Goal: Book appointment/travel/reservation

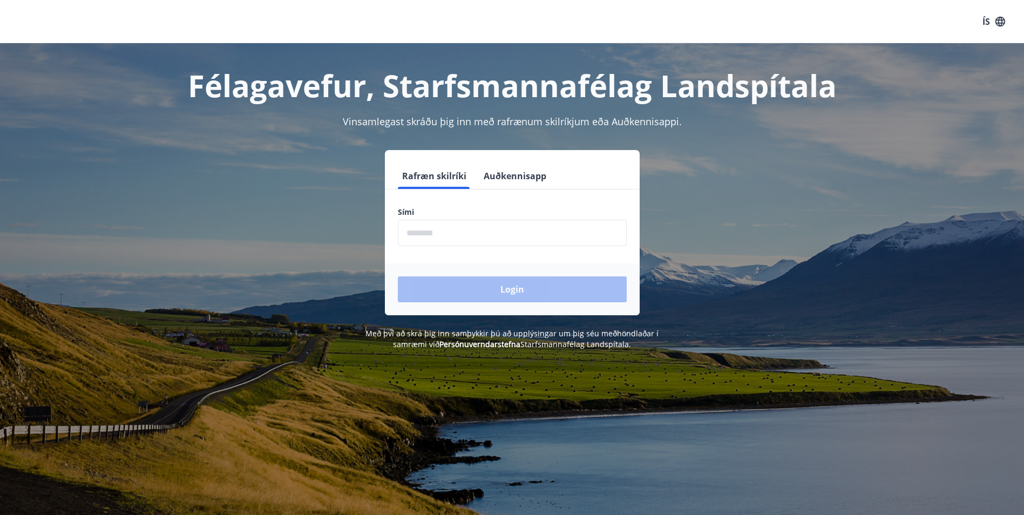
click at [486, 239] on input "phone" at bounding box center [512, 233] width 229 height 26
type input "********"
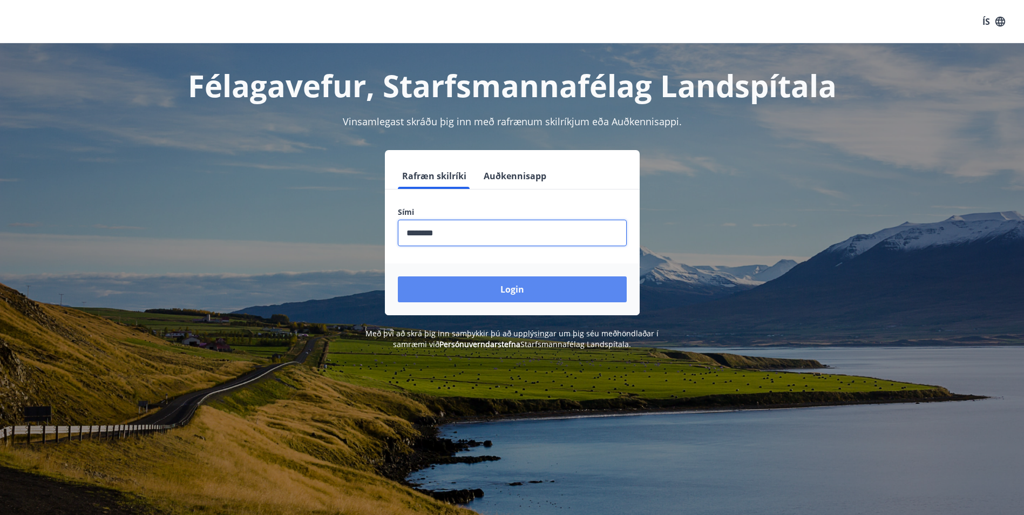
click at [493, 297] on button "Login" at bounding box center [512, 289] width 229 height 26
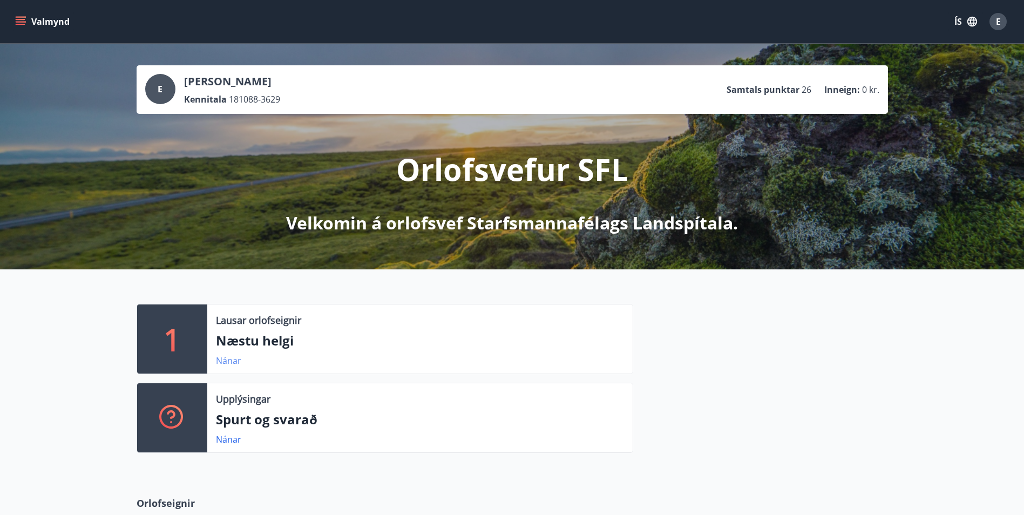
click at [226, 358] on link "Nánar" at bounding box center [228, 361] width 25 height 12
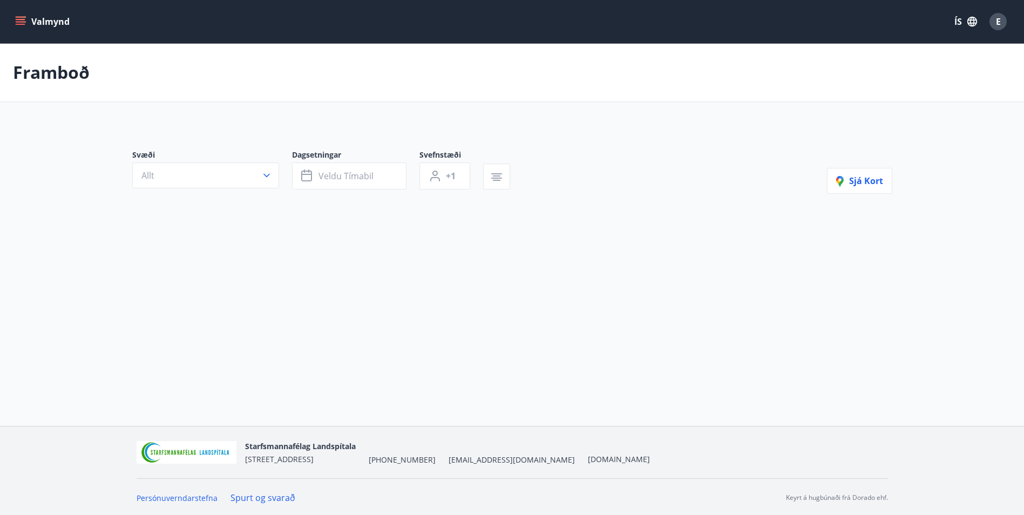
type input "*"
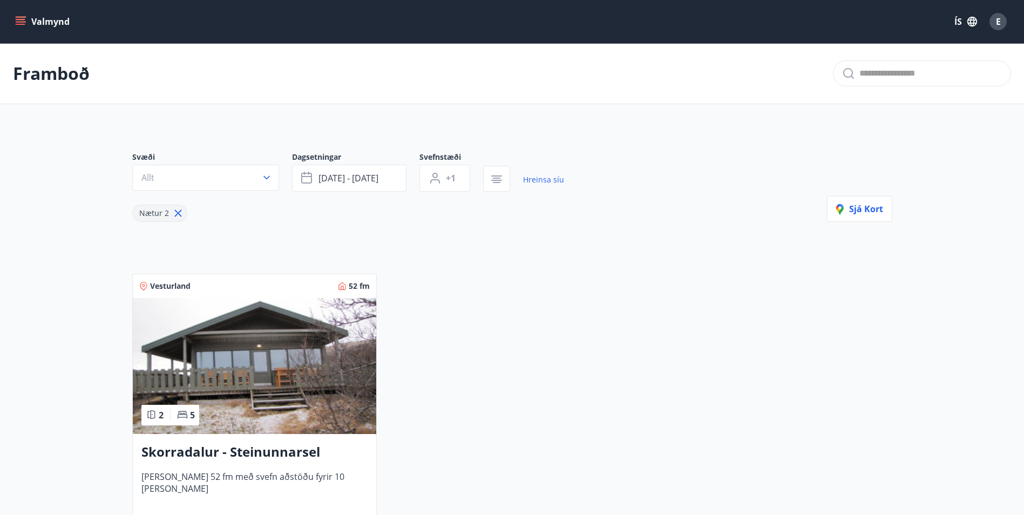
click at [246, 349] on img at bounding box center [254, 366] width 243 height 136
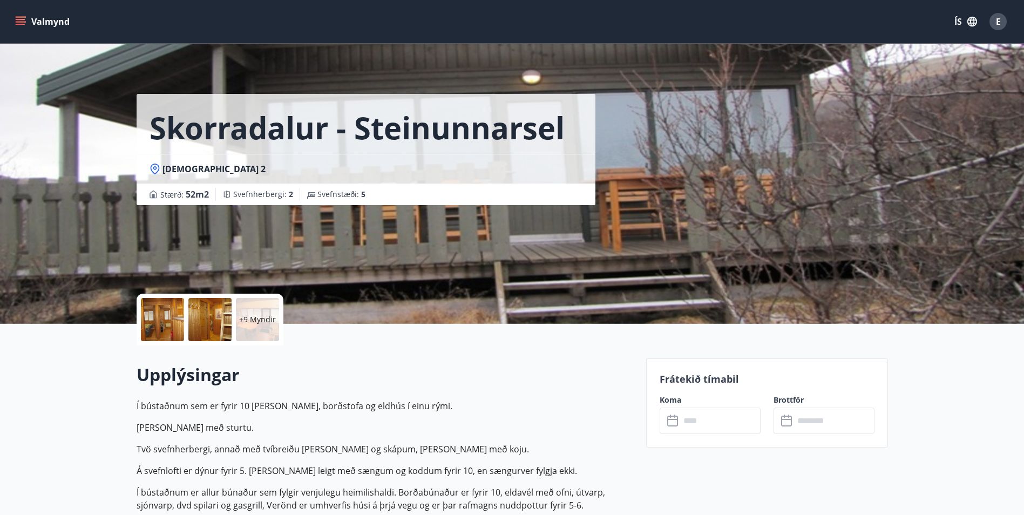
click at [165, 320] on div at bounding box center [162, 319] width 43 height 43
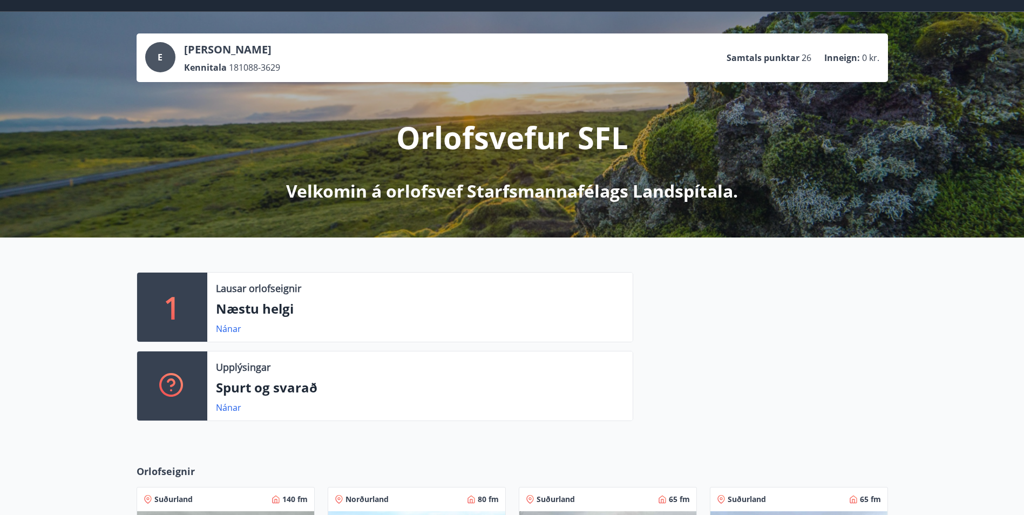
scroll to position [270, 0]
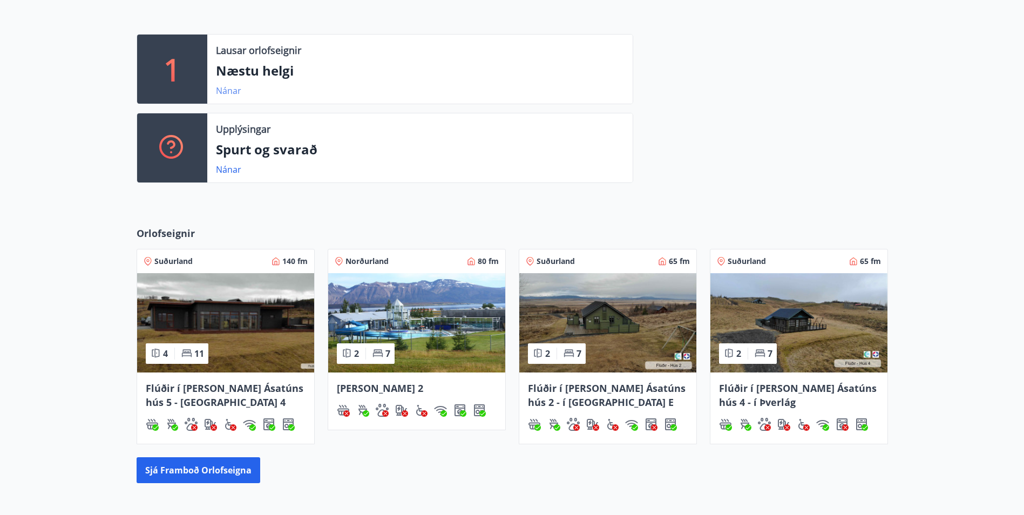
click at [229, 93] on link "Nánar" at bounding box center [228, 91] width 25 height 12
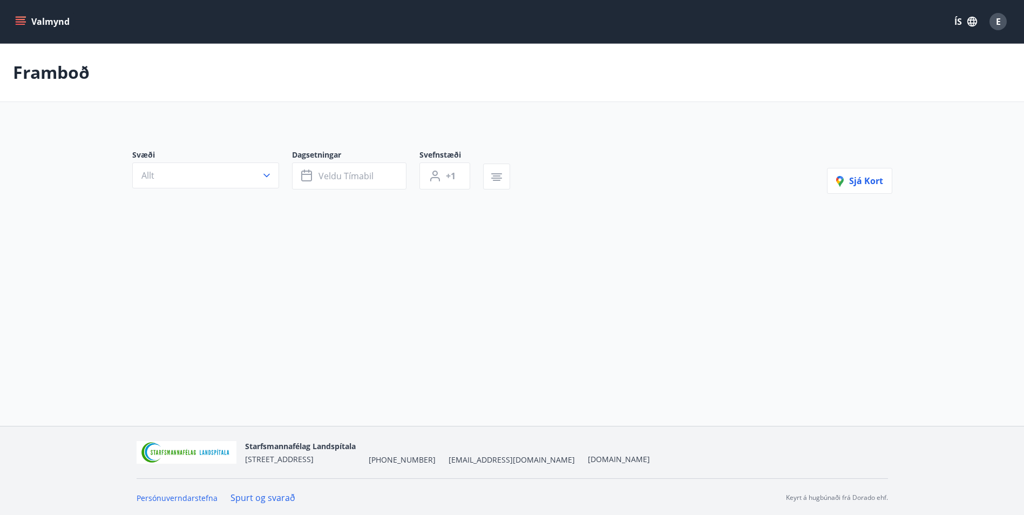
type input "*"
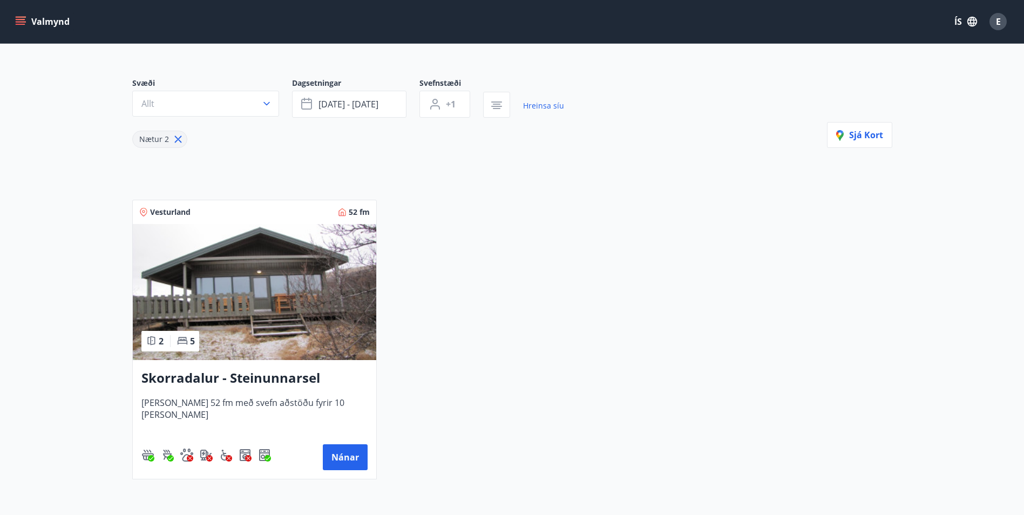
scroll to position [181, 0]
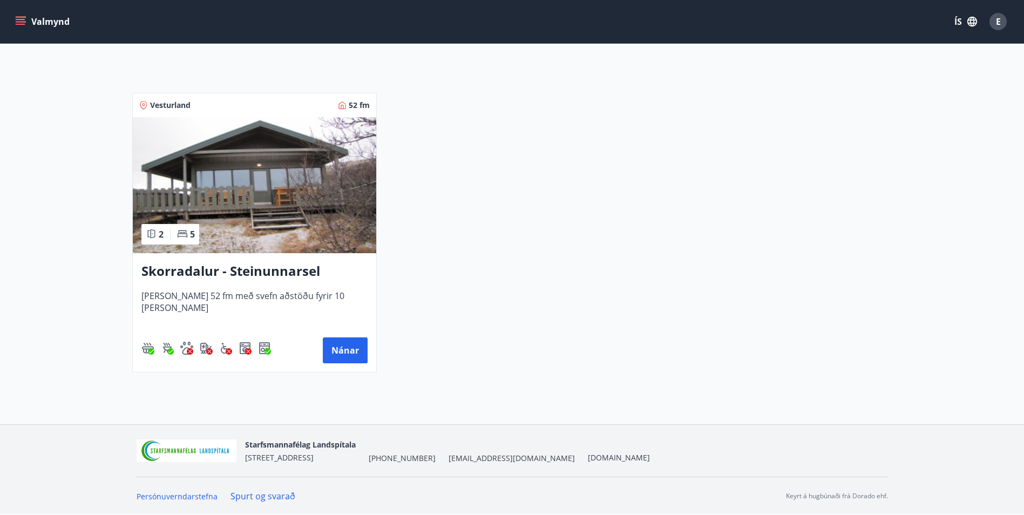
click at [246, 177] on img at bounding box center [254, 185] width 243 height 136
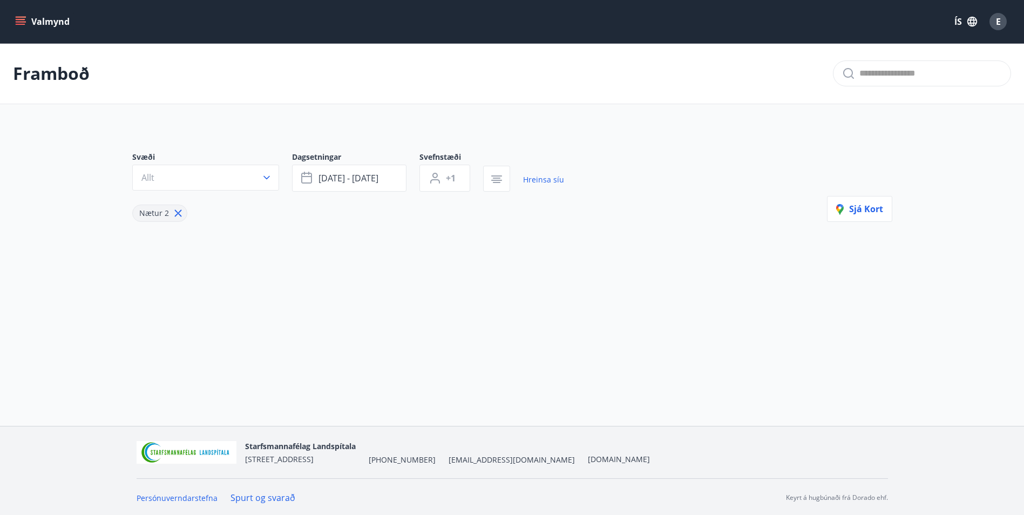
type input "*"
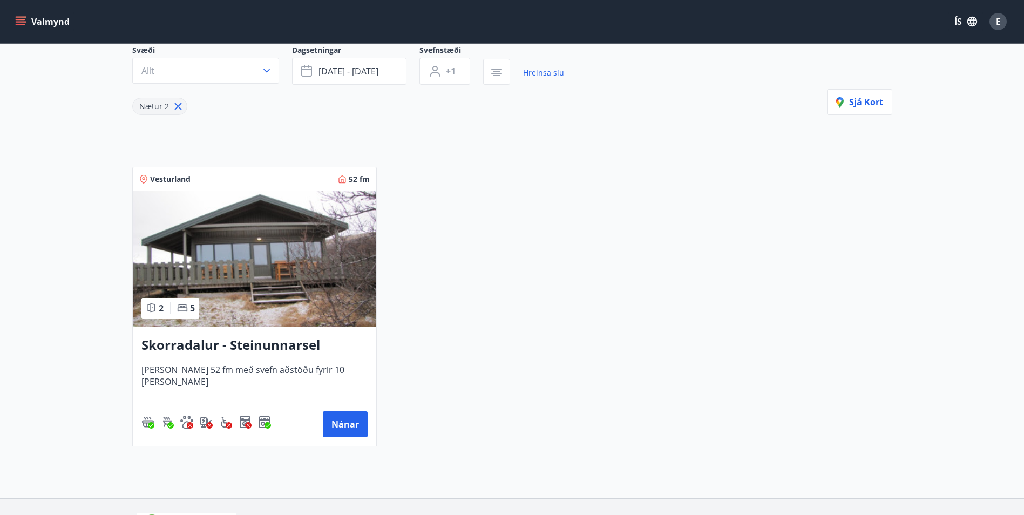
scroll to position [181, 0]
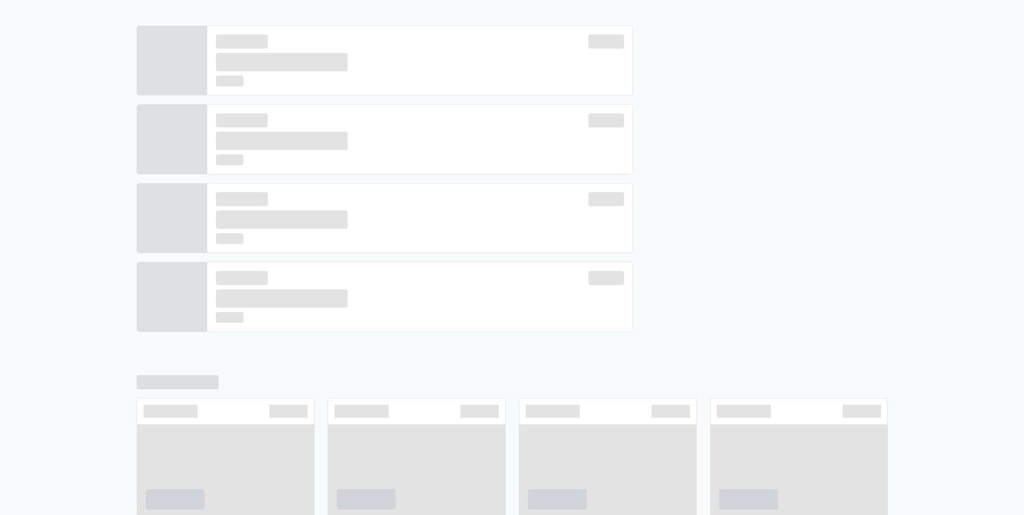
scroll to position [279, 0]
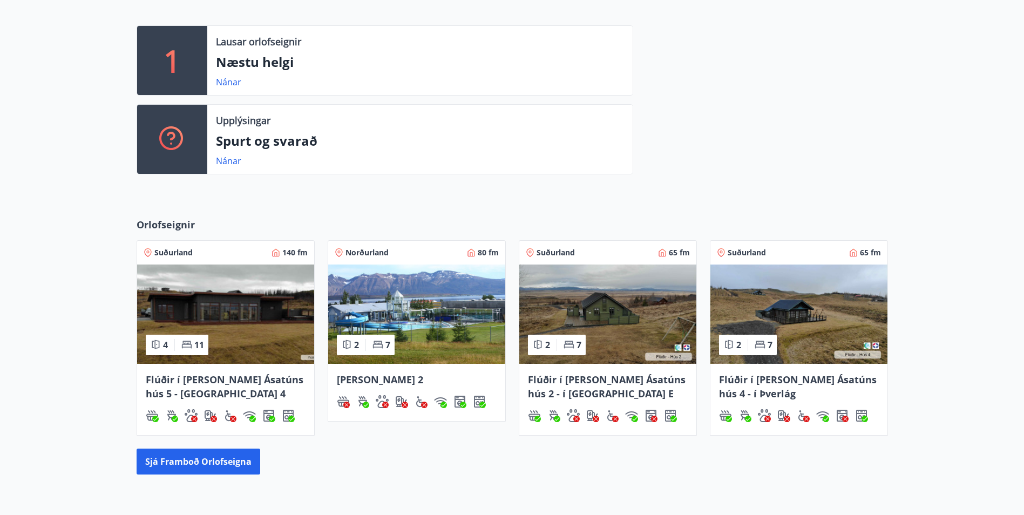
click at [459, 343] on img at bounding box center [416, 314] width 177 height 99
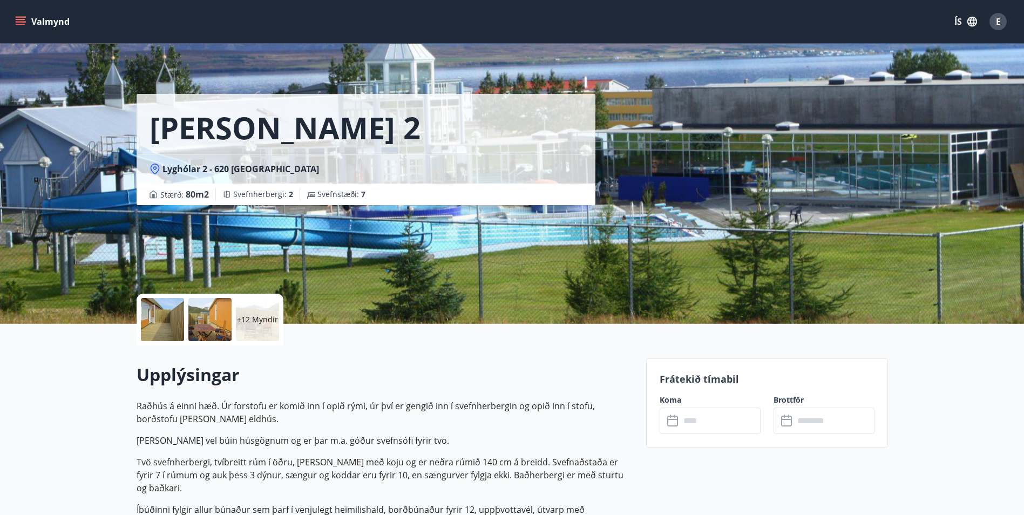
click at [167, 316] on div at bounding box center [162, 319] width 43 height 43
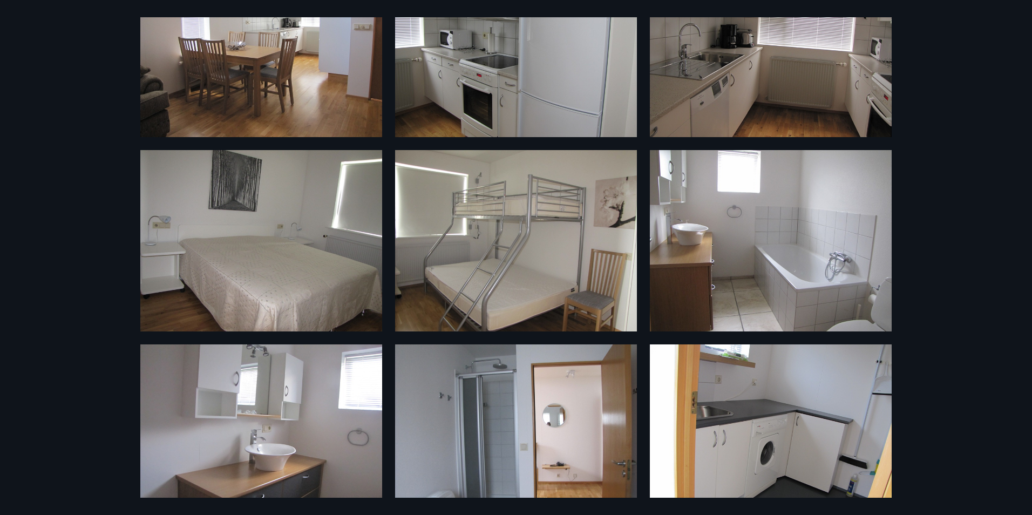
scroll to position [719, 0]
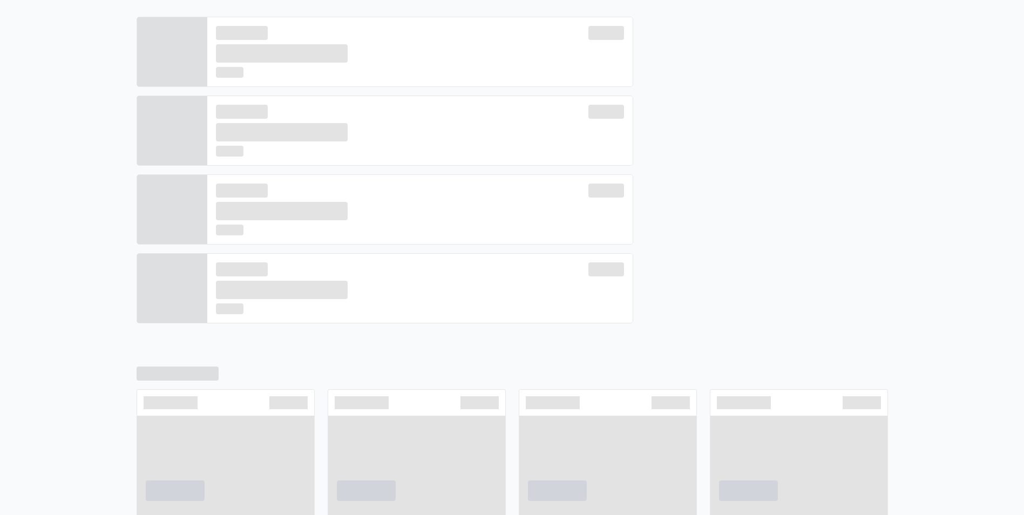
scroll to position [287, 0]
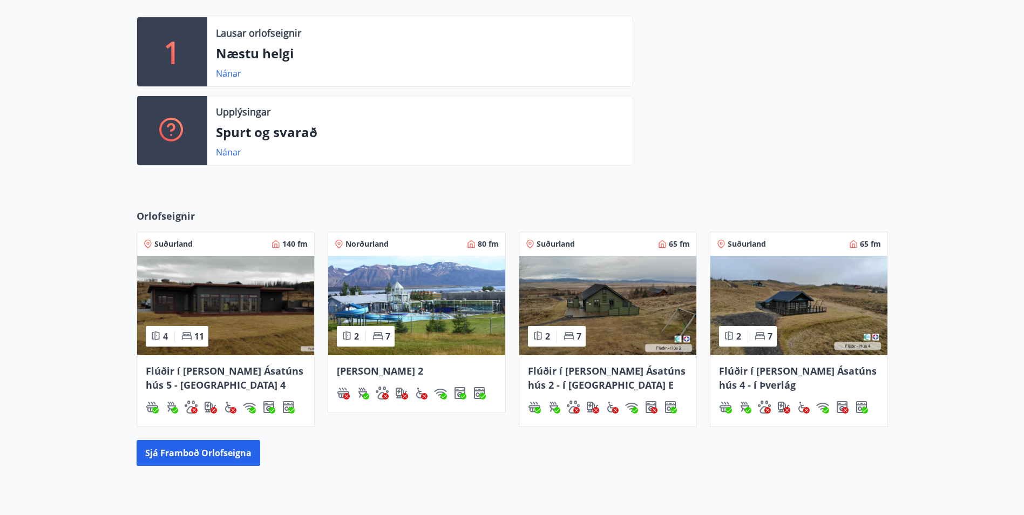
click at [292, 318] on img at bounding box center [225, 305] width 177 height 99
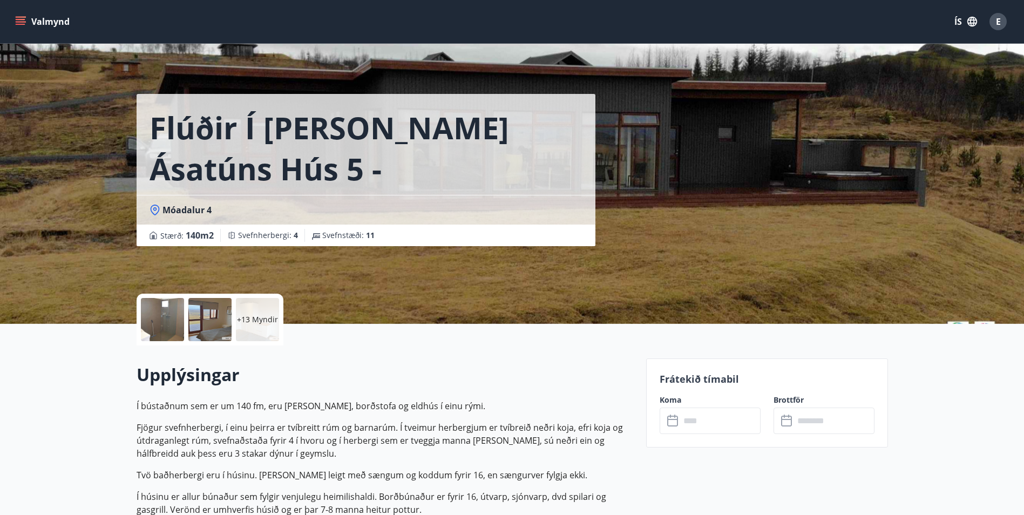
click at [181, 330] on div at bounding box center [162, 319] width 43 height 43
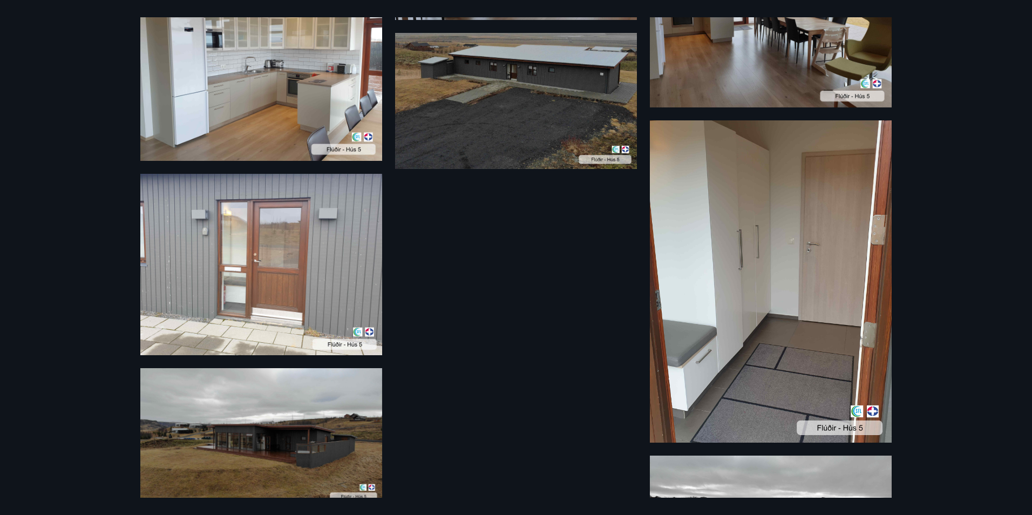
scroll to position [1096, 0]
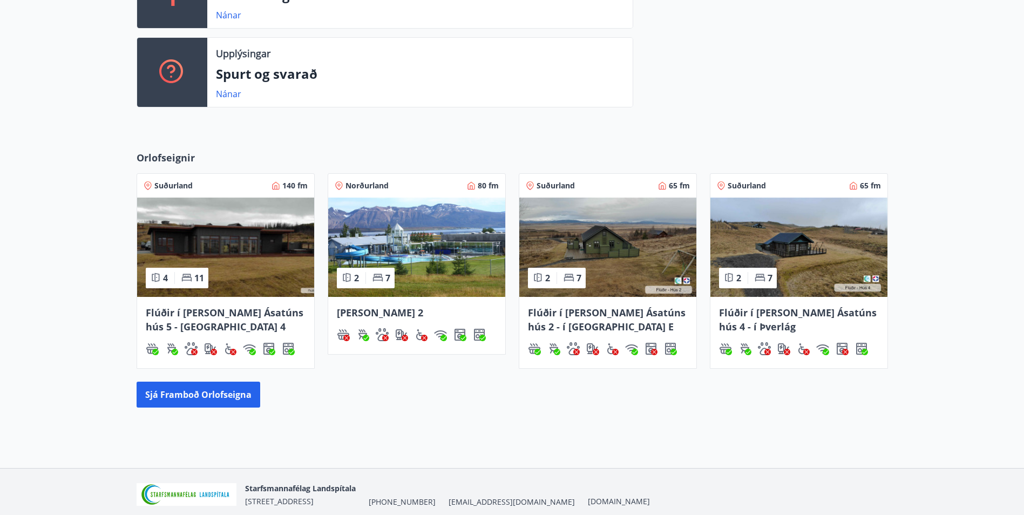
scroll to position [389, 0]
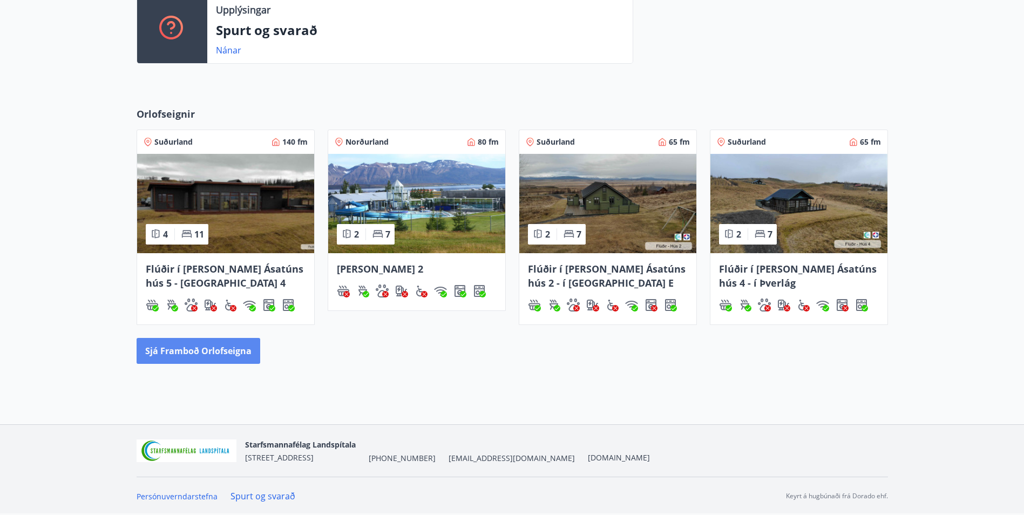
click at [233, 353] on button "Sjá framboð orlofseigna" at bounding box center [199, 351] width 124 height 26
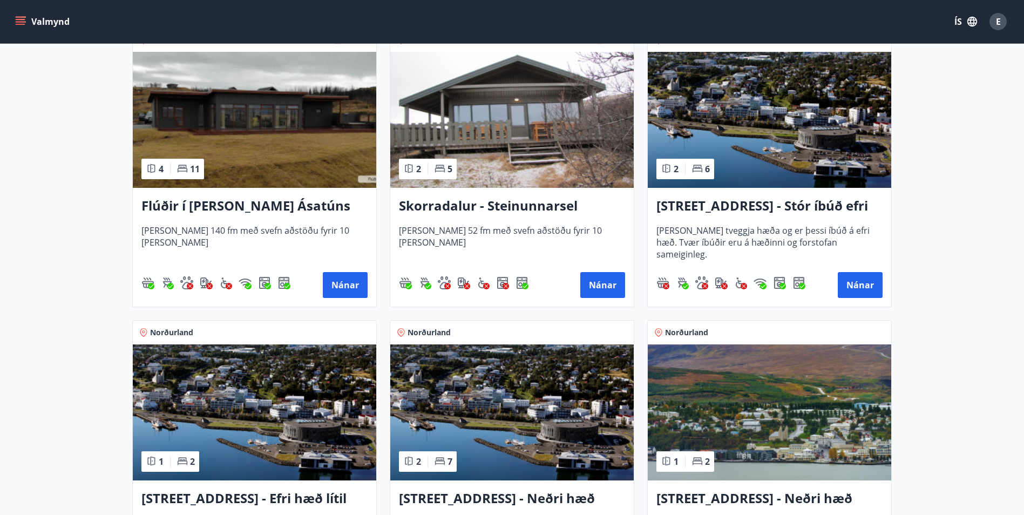
scroll to position [702, 0]
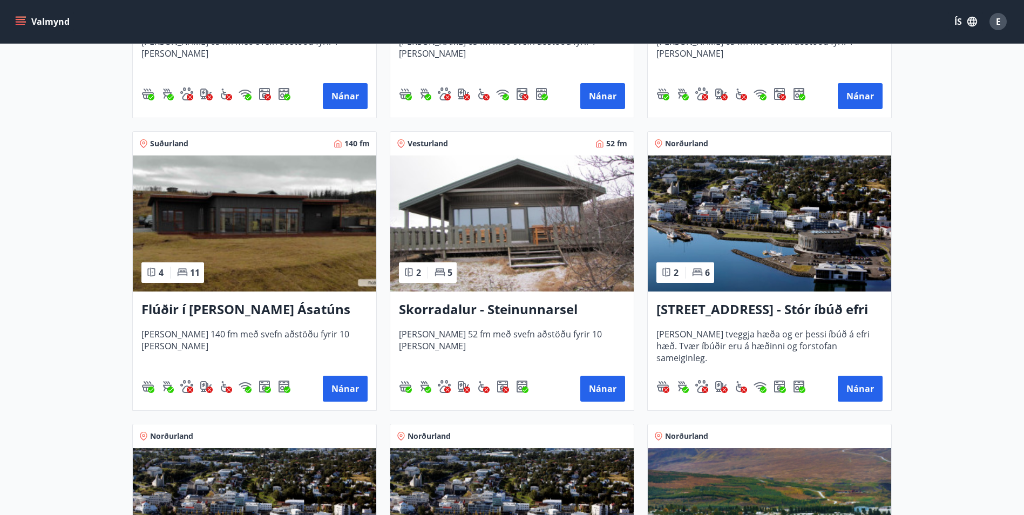
click at [762, 247] on img at bounding box center [769, 223] width 243 height 136
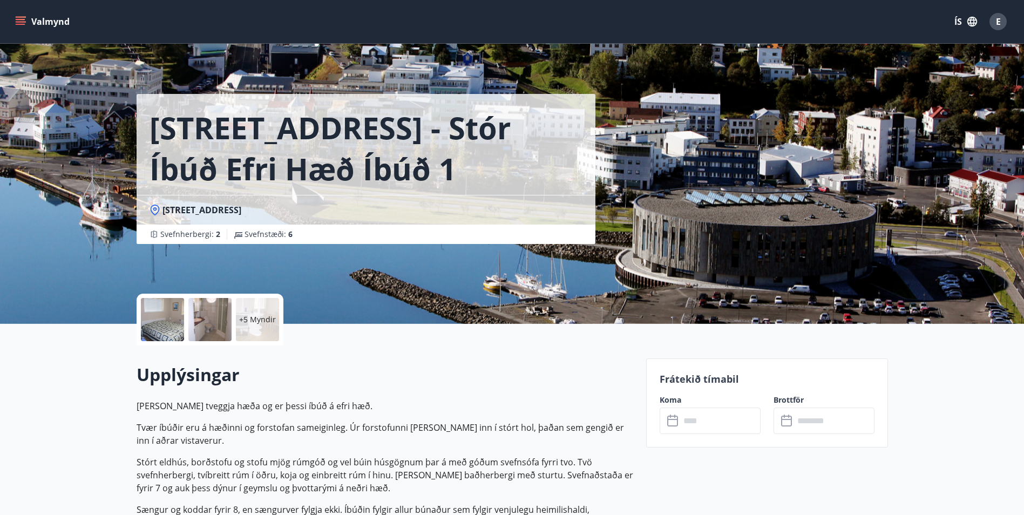
click at [271, 329] on div "+5 Myndir" at bounding box center [257, 319] width 43 height 43
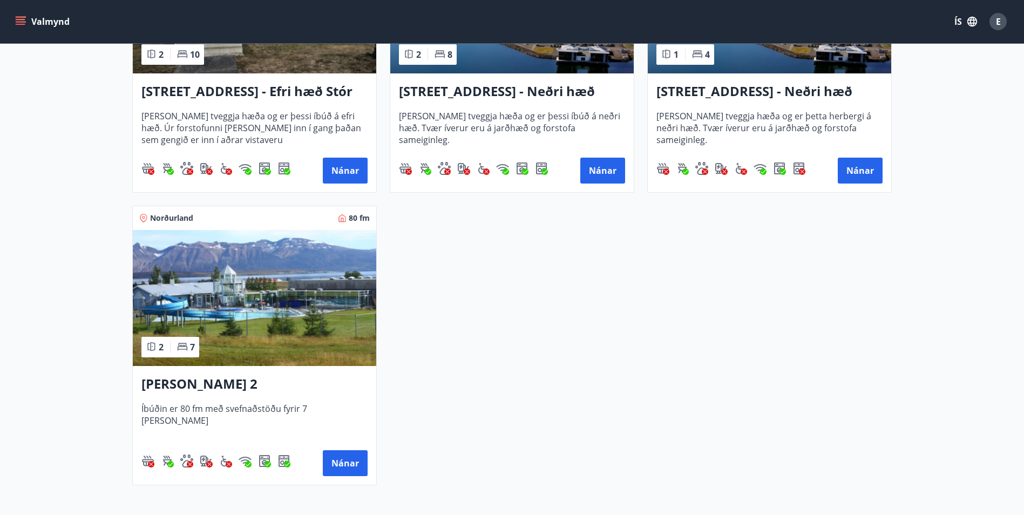
scroll to position [1618, 0]
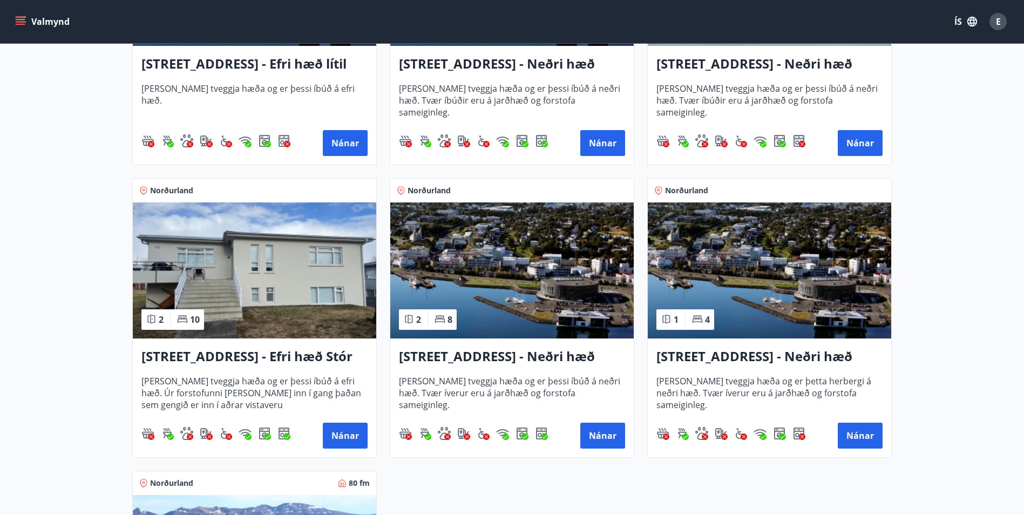
click at [360, 300] on img at bounding box center [254, 270] width 243 height 136
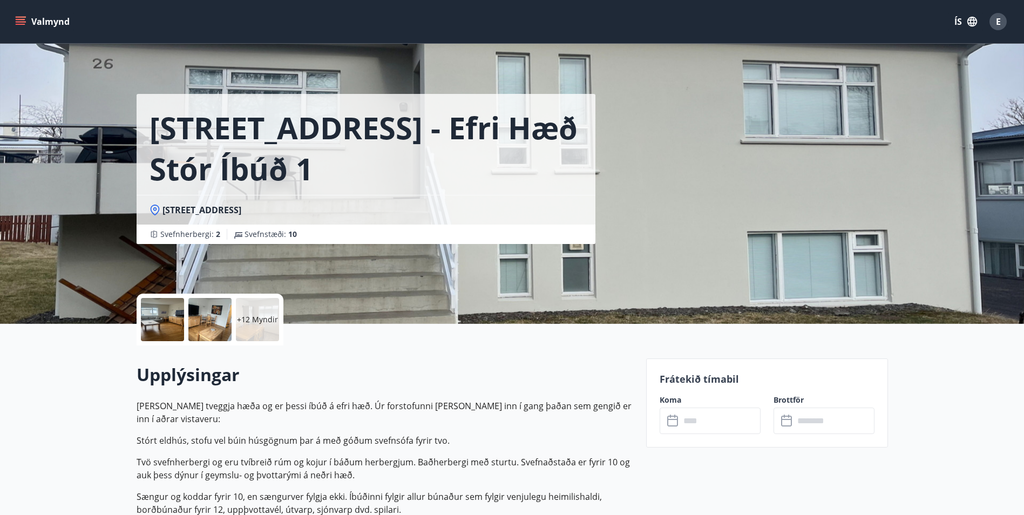
click at [184, 325] on div at bounding box center [162, 319] width 43 height 43
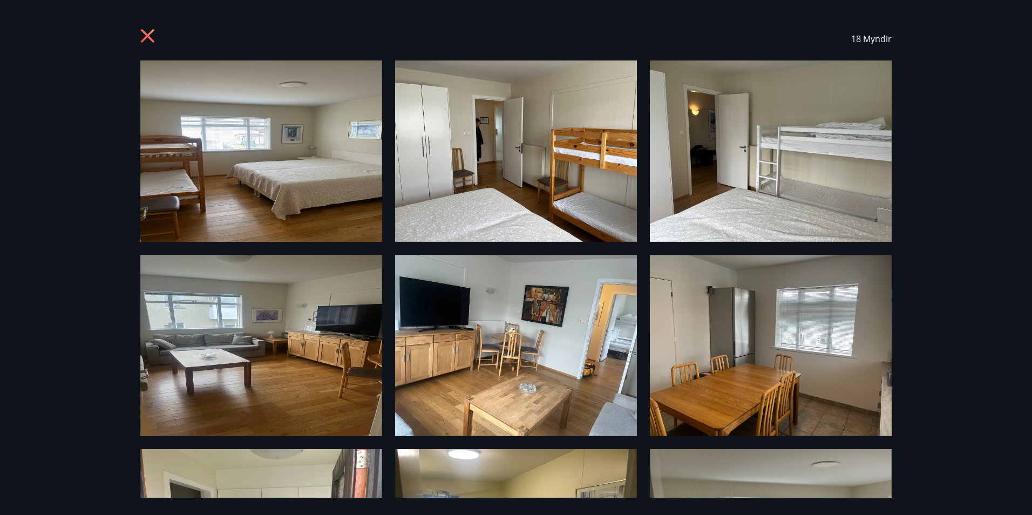
drag, startPoint x: 146, startPoint y: 36, endPoint x: 194, endPoint y: 53, distance: 51.2
click at [146, 35] on icon at bounding box center [147, 35] width 13 height 13
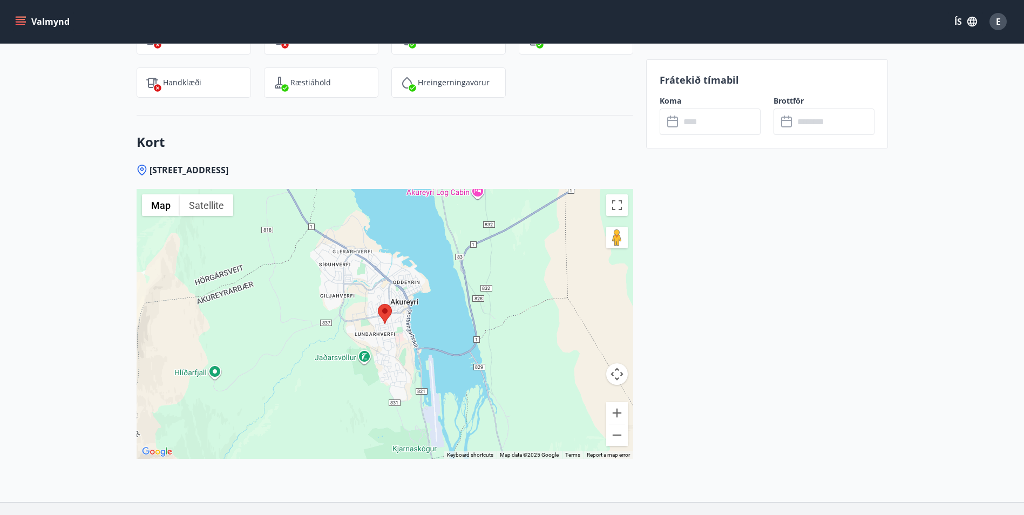
scroll to position [1512, 0]
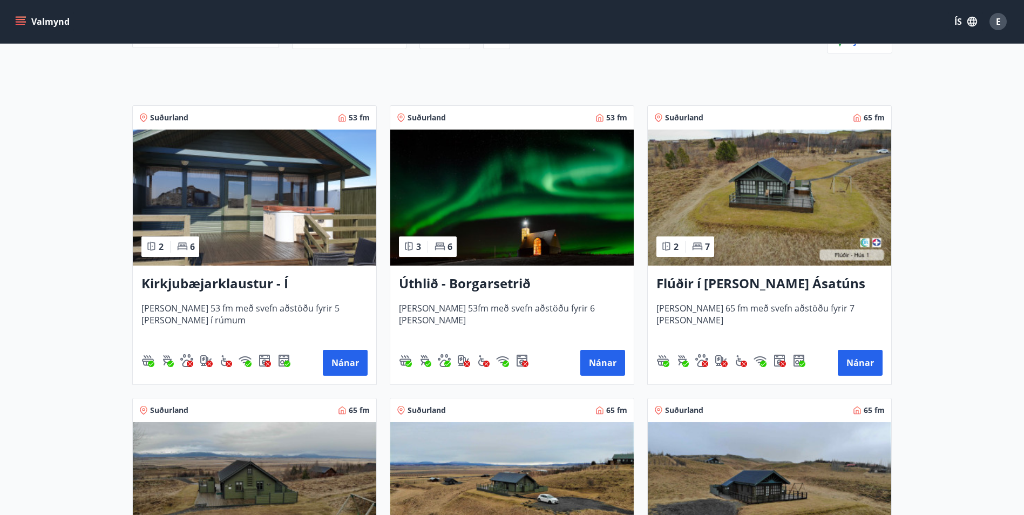
scroll to position [324, 0]
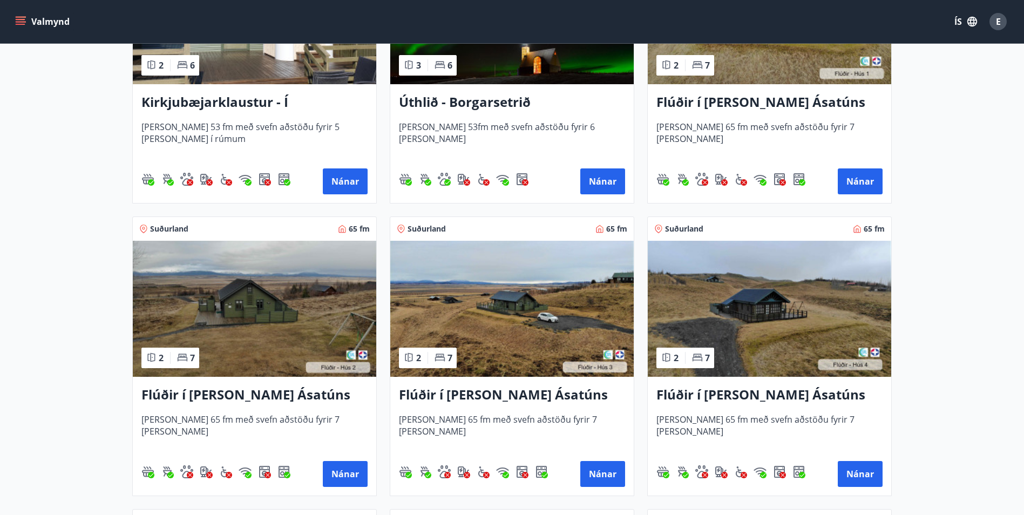
click at [316, 346] on img at bounding box center [254, 309] width 243 height 136
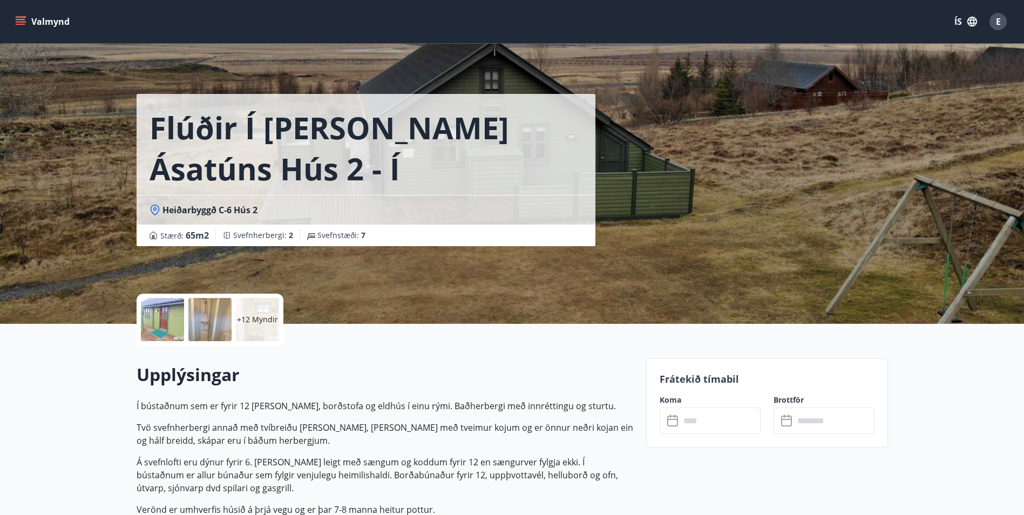
click at [171, 331] on div at bounding box center [162, 319] width 43 height 43
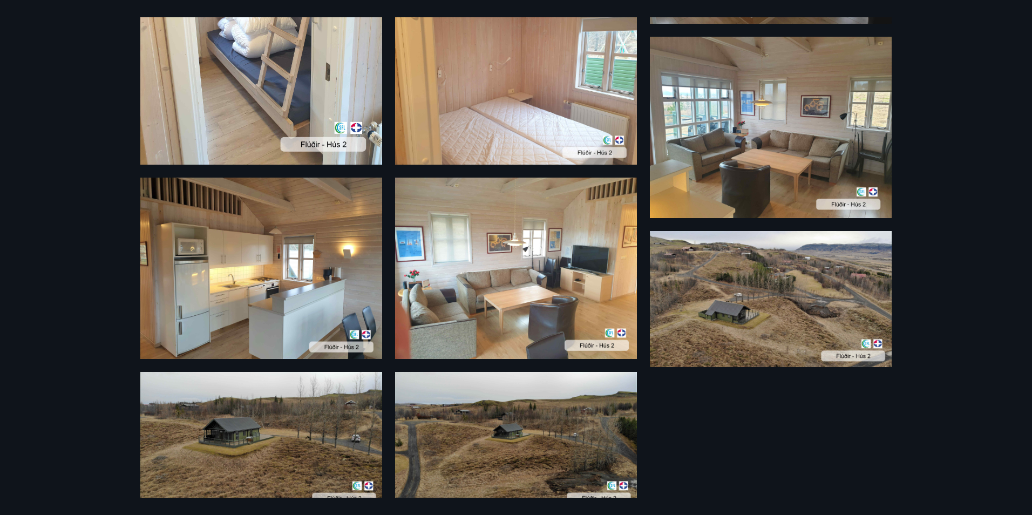
scroll to position [815, 0]
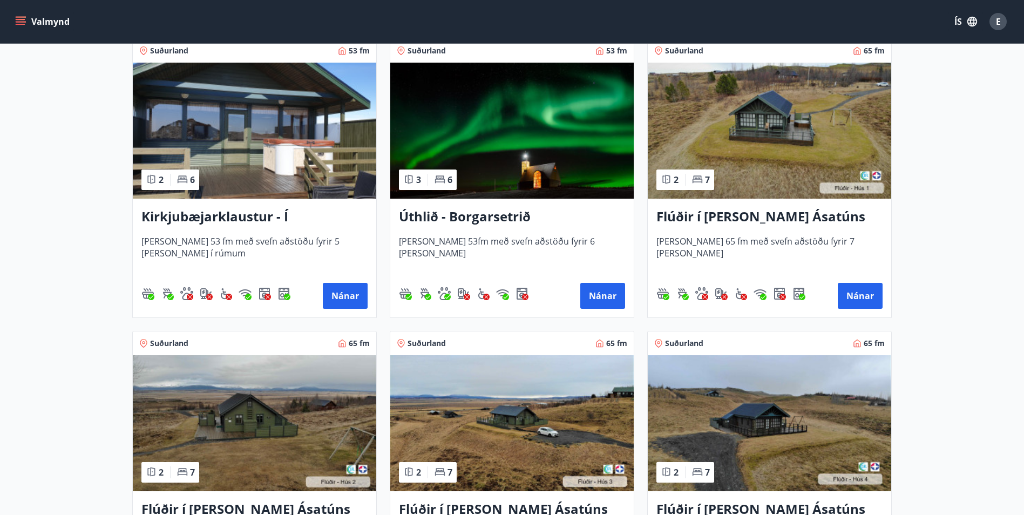
scroll to position [434, 0]
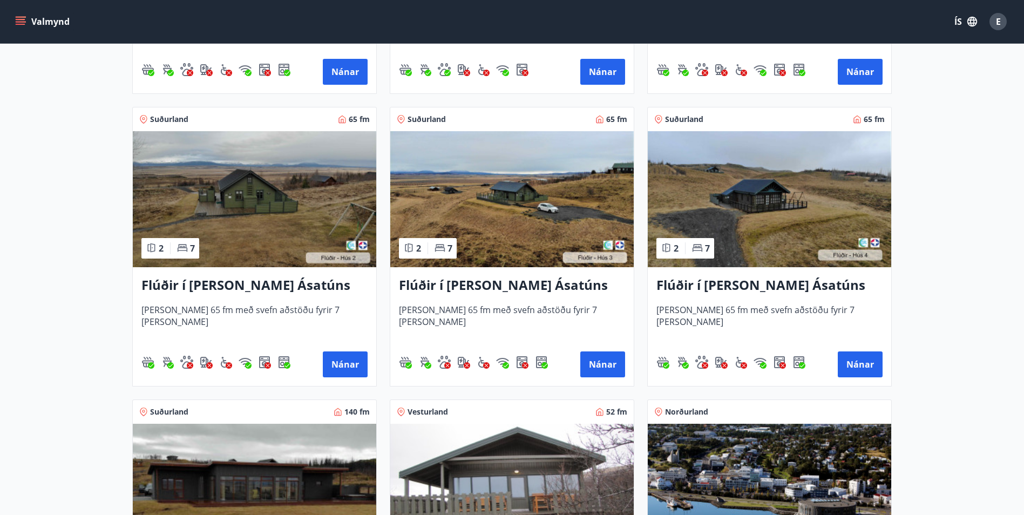
click at [764, 183] on img at bounding box center [769, 199] width 243 height 136
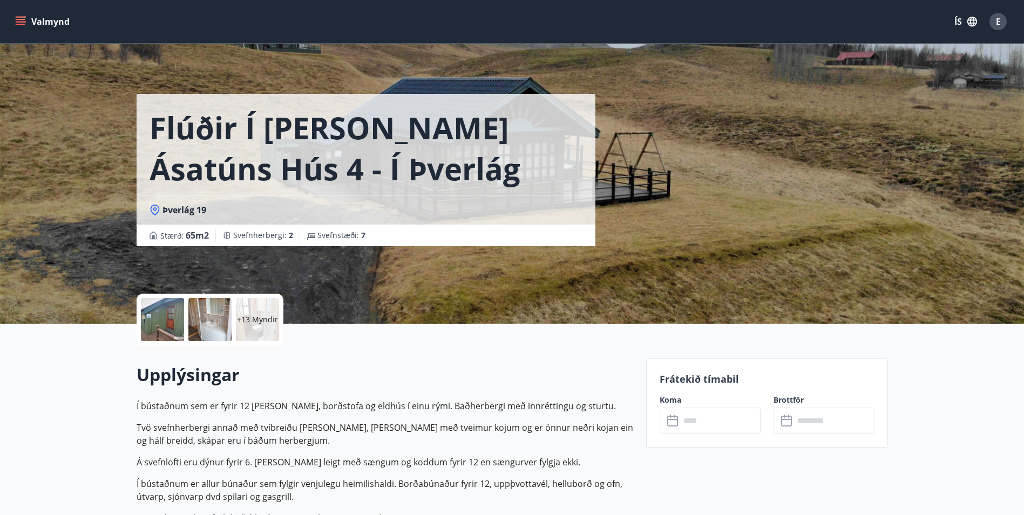
click at [161, 319] on div at bounding box center [162, 319] width 43 height 43
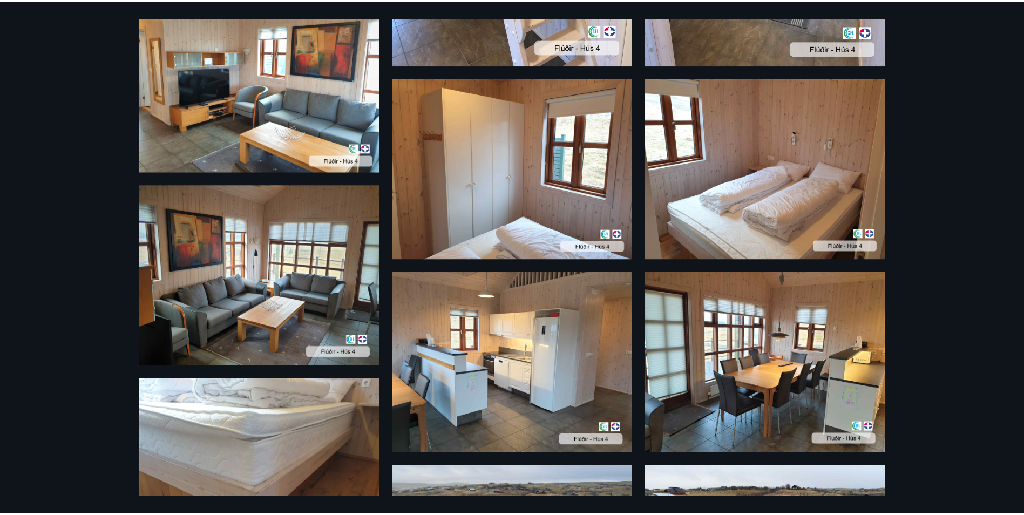
scroll to position [956, 0]
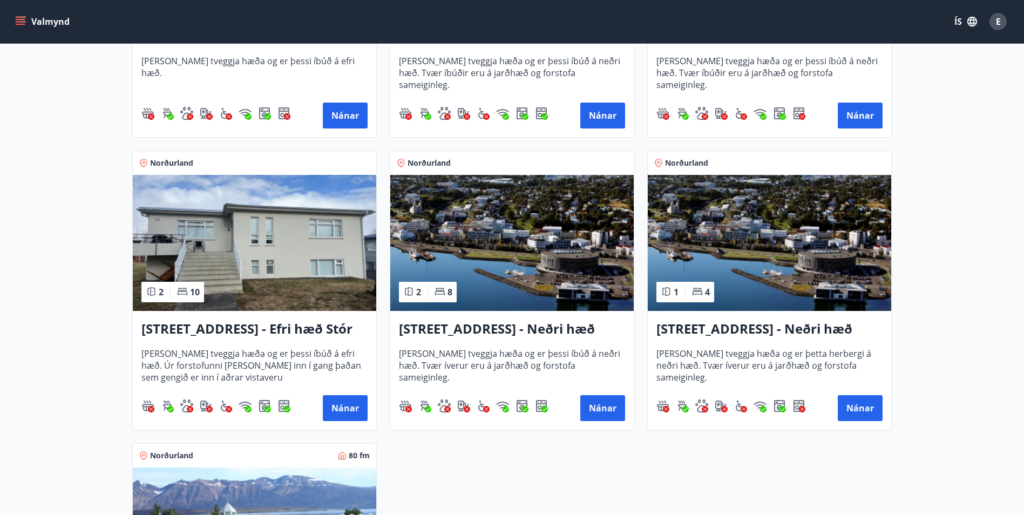
scroll to position [1132, 0]
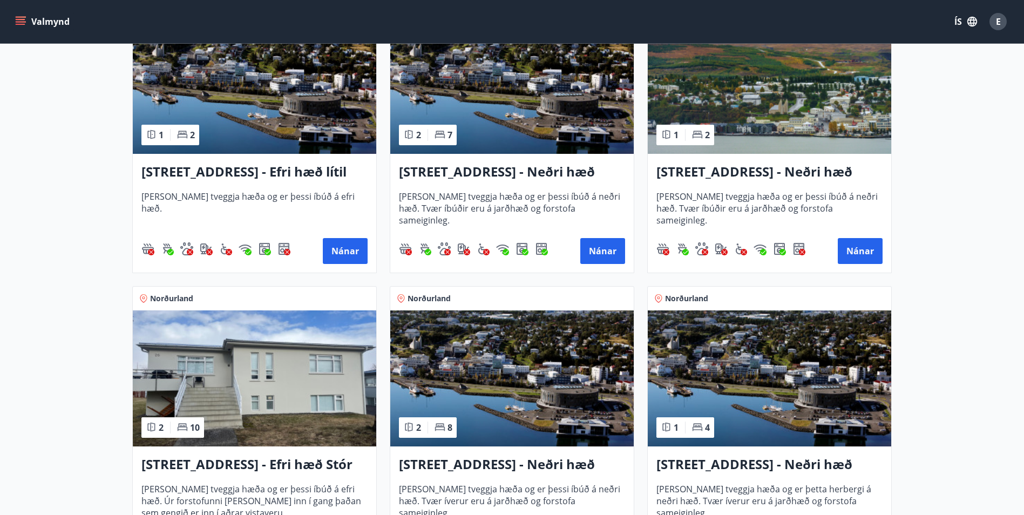
click at [539, 107] on img at bounding box center [511, 86] width 243 height 136
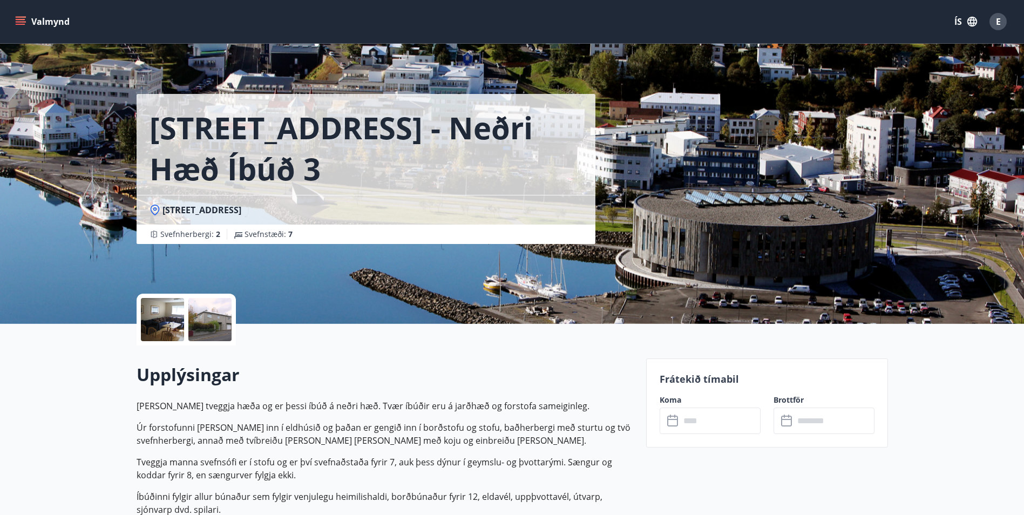
click at [179, 315] on div at bounding box center [162, 319] width 43 height 43
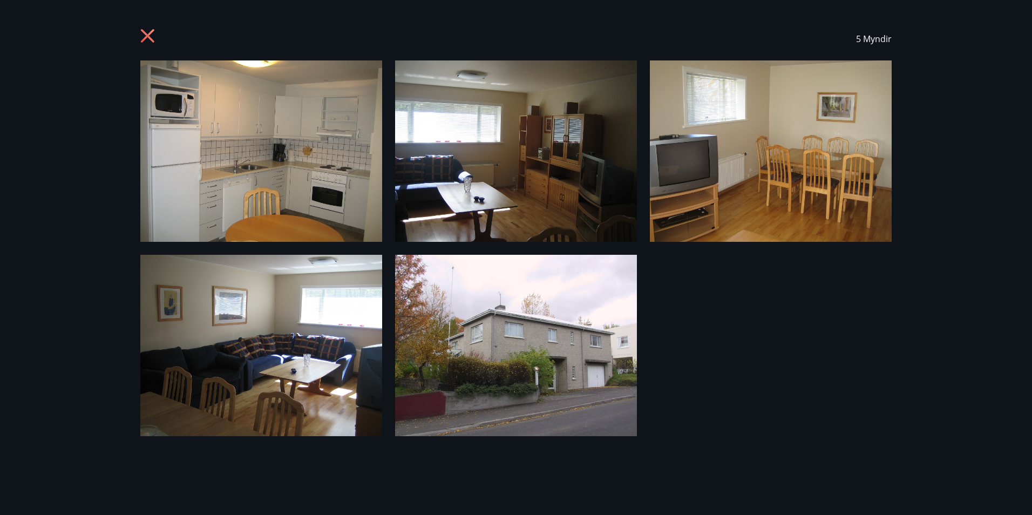
click at [151, 39] on icon at bounding box center [147, 35] width 13 height 13
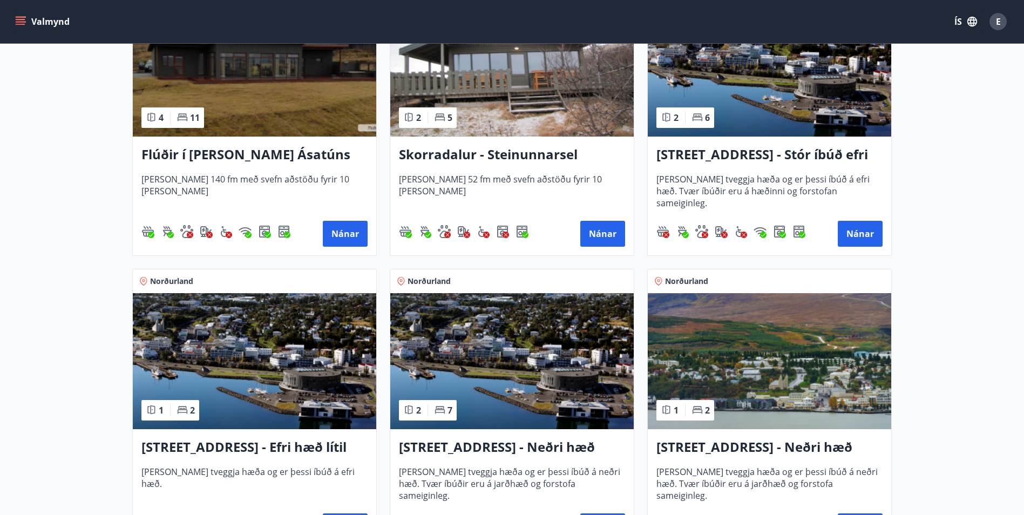
scroll to position [864, 0]
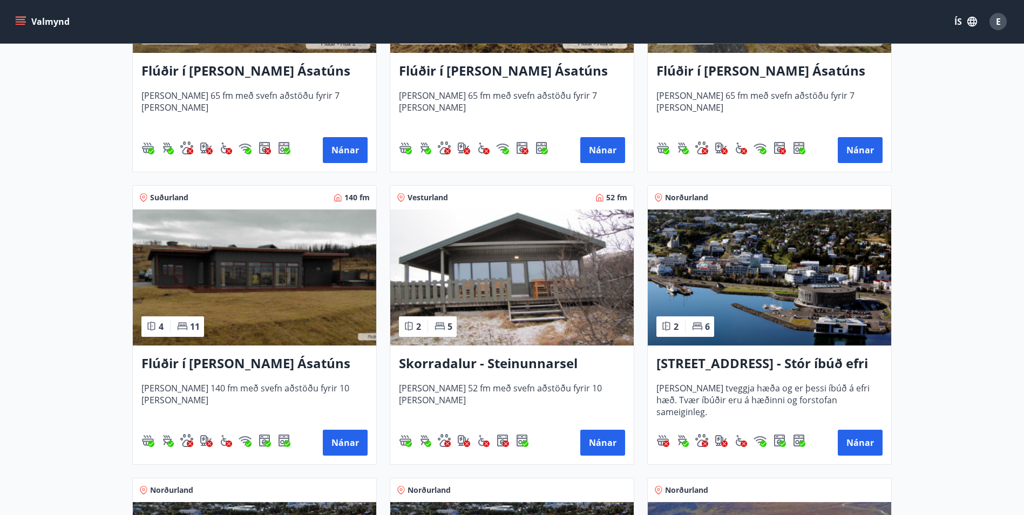
click at [740, 241] on img at bounding box center [769, 277] width 243 height 136
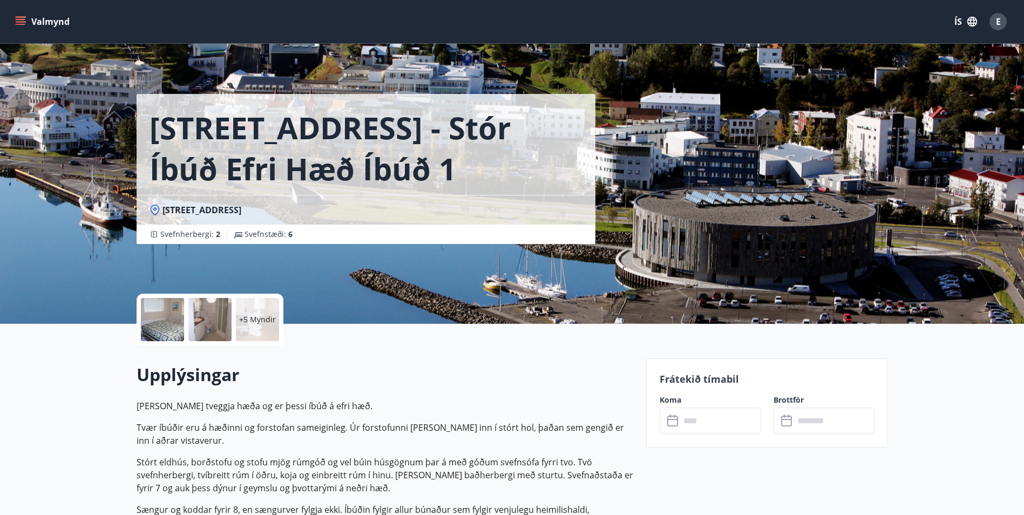
click at [174, 331] on div at bounding box center [162, 319] width 43 height 43
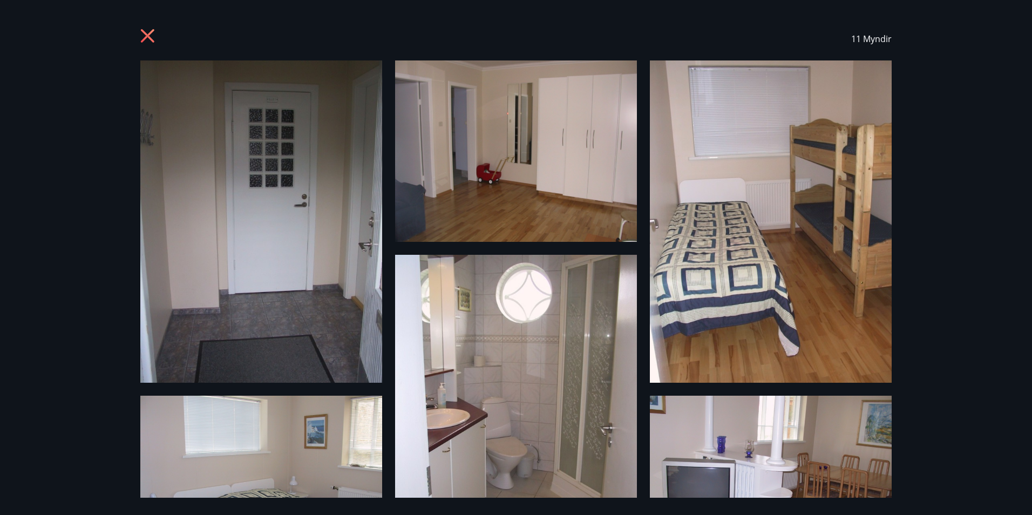
click at [149, 35] on icon at bounding box center [147, 35] width 13 height 13
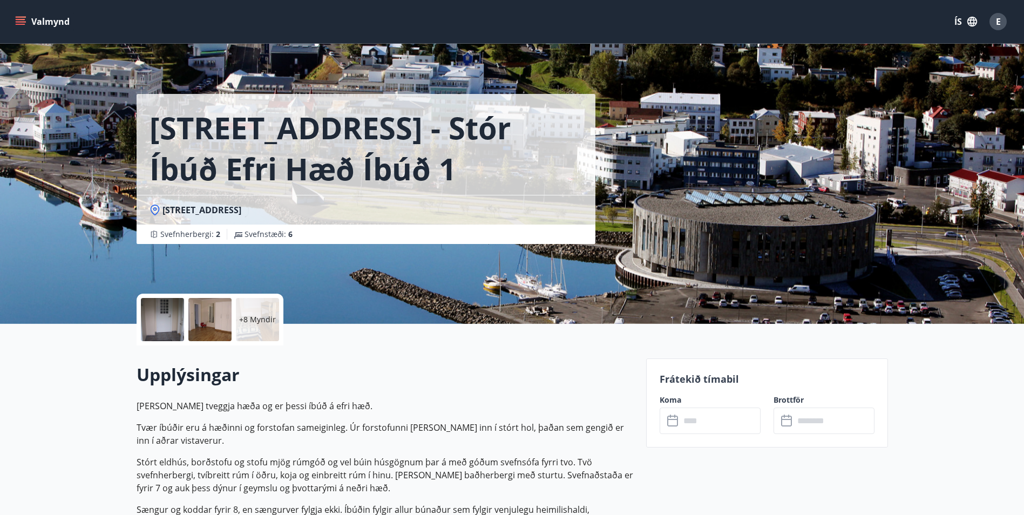
click at [24, 22] on icon "menu" at bounding box center [22, 21] width 12 height 1
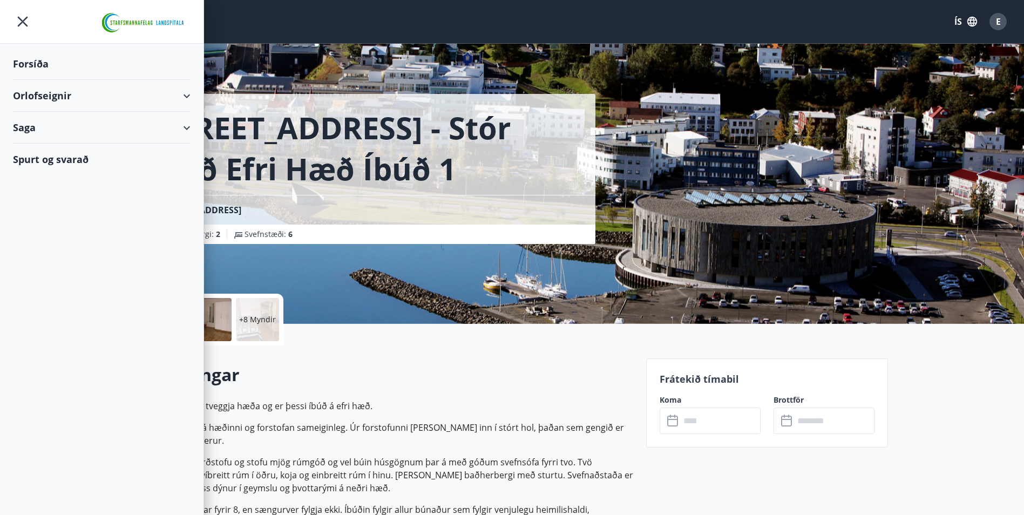
click at [175, 87] on div "Orlofseignir" at bounding box center [102, 96] width 178 height 32
click at [69, 143] on div "Bókunardagatal" at bounding box center [102, 145] width 160 height 23
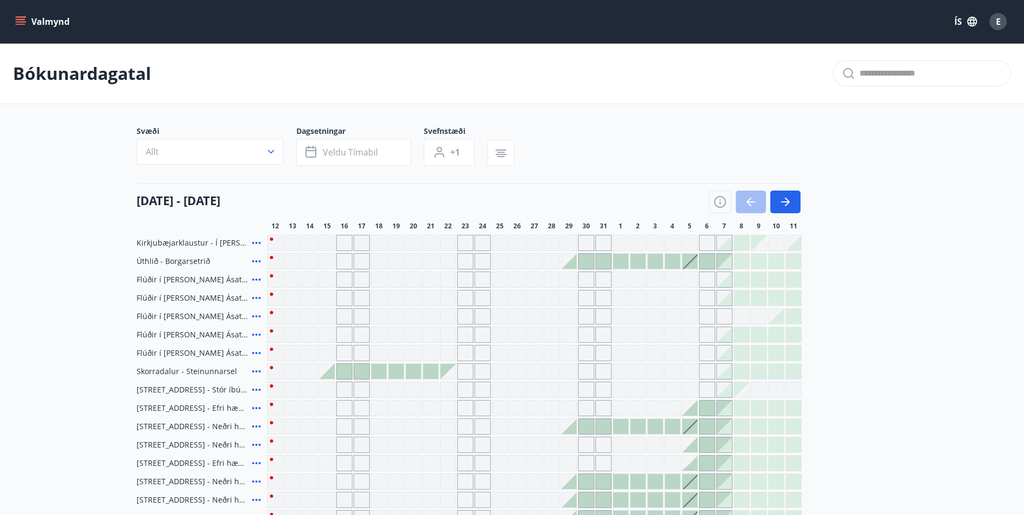
click at [389, 440] on div "Gráir dagar eru ekki bókanlegir" at bounding box center [396, 445] width 16 height 16
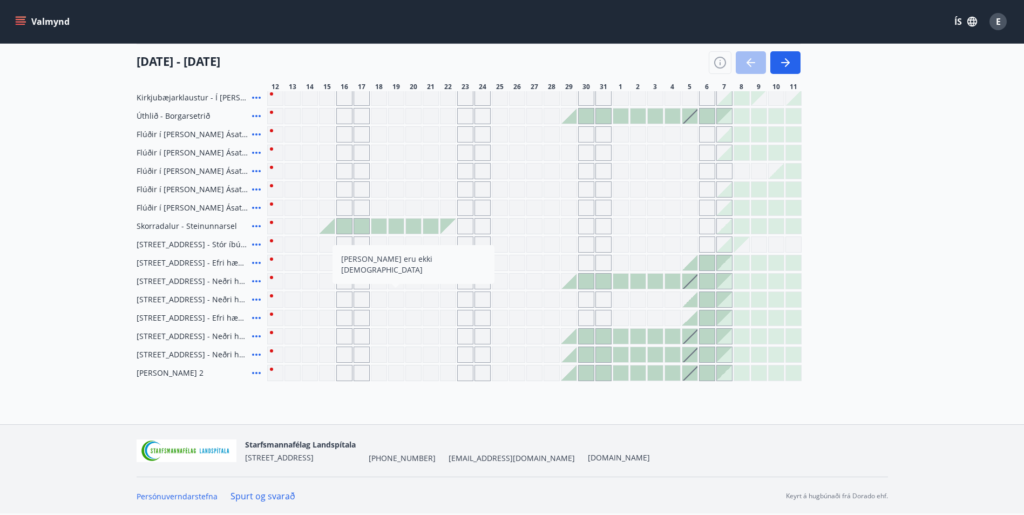
click at [740, 121] on div at bounding box center [741, 116] width 15 height 15
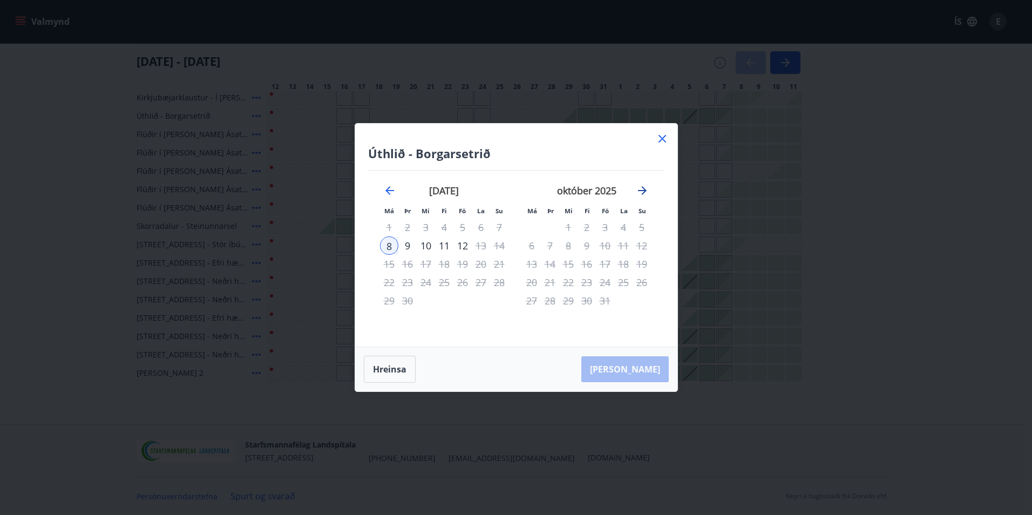
click at [640, 189] on icon "Move forward to switch to the next month." at bounding box center [642, 190] width 13 height 13
click at [660, 138] on icon at bounding box center [662, 138] width 13 height 13
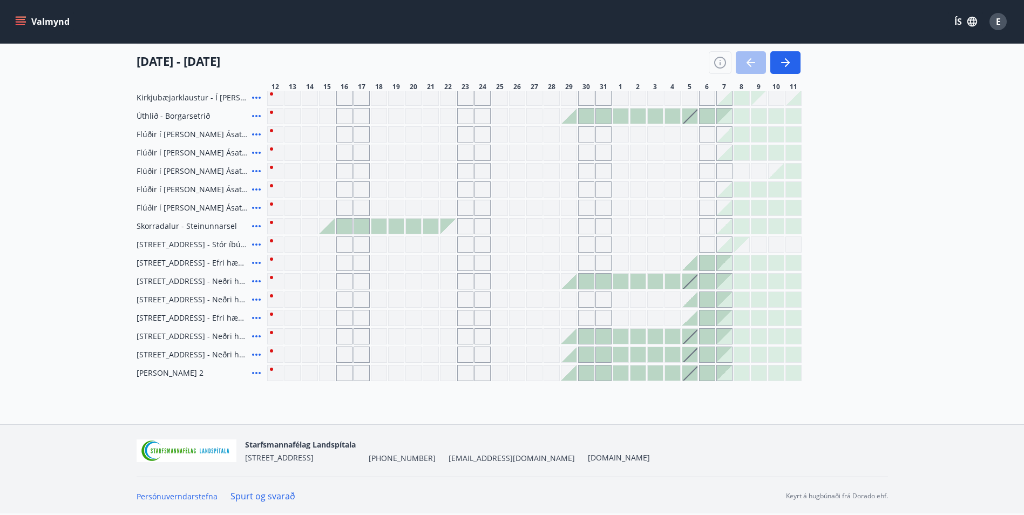
click at [259, 97] on icon at bounding box center [256, 98] width 9 height 2
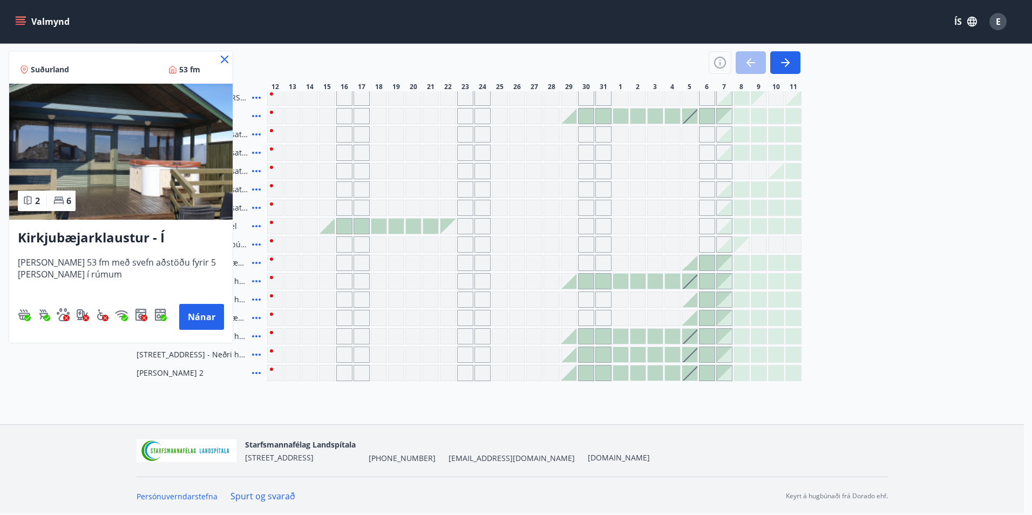
click at [732, 101] on div at bounding box center [516, 257] width 1032 height 515
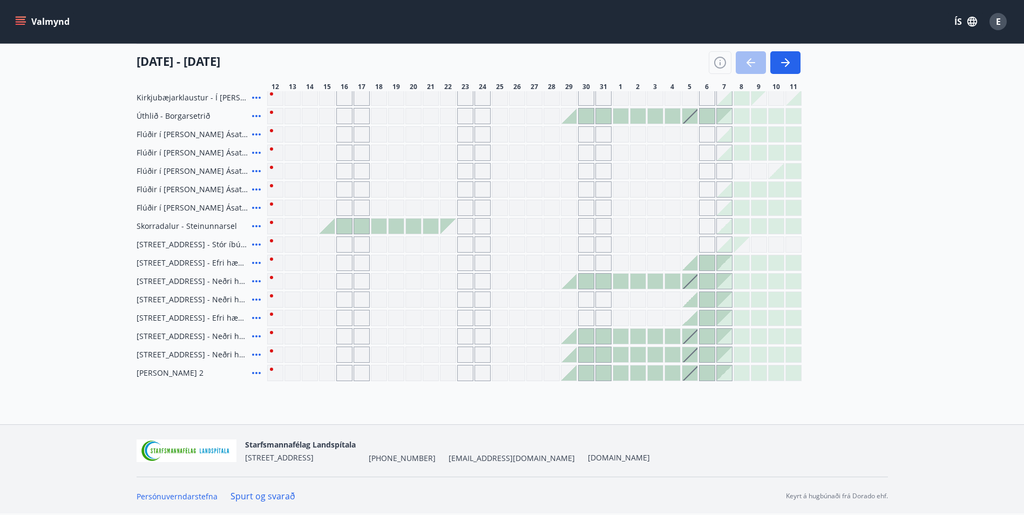
click at [740, 101] on div at bounding box center [741, 97] width 15 height 15
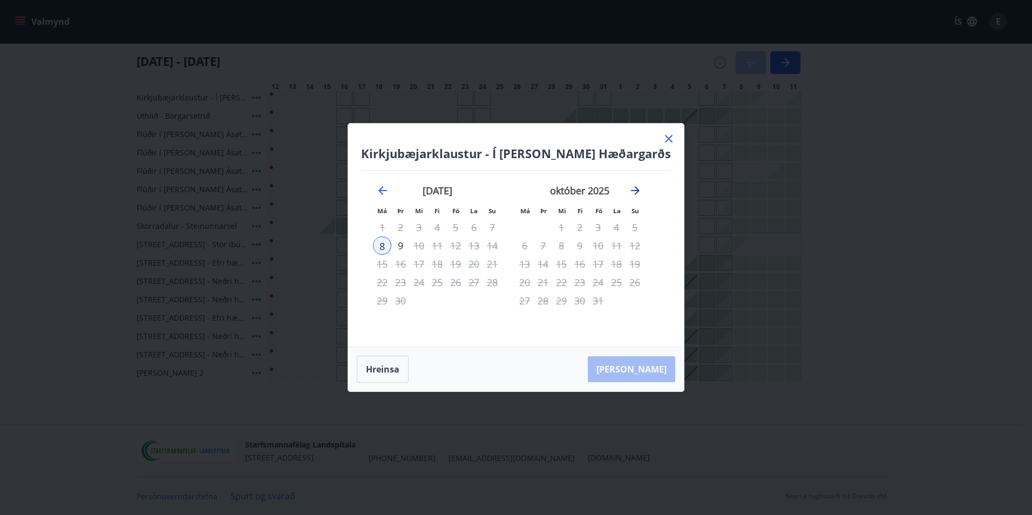
click at [642, 192] on icon "Move forward to switch to the next month." at bounding box center [635, 190] width 13 height 13
click at [665, 141] on icon at bounding box center [669, 139] width 8 height 8
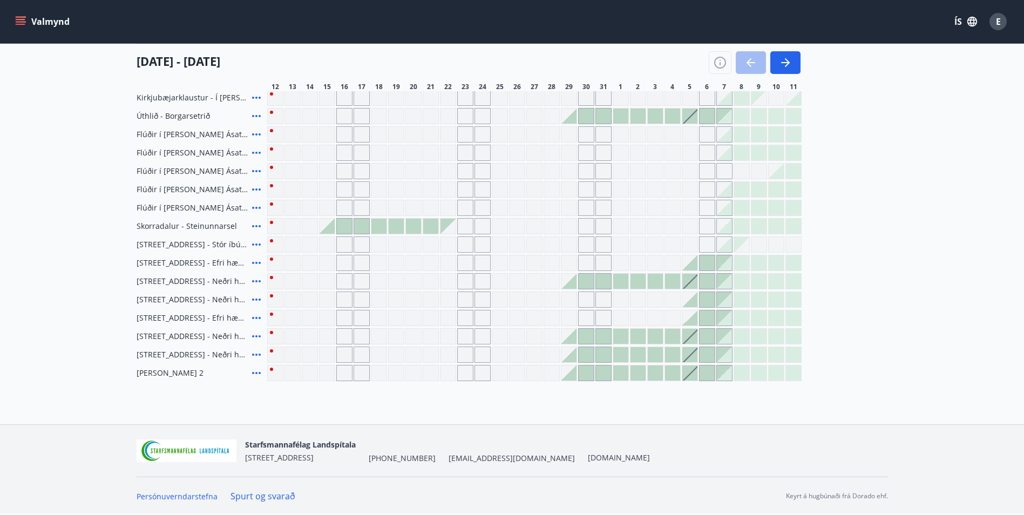
click at [689, 322] on div at bounding box center [689, 317] width 15 height 15
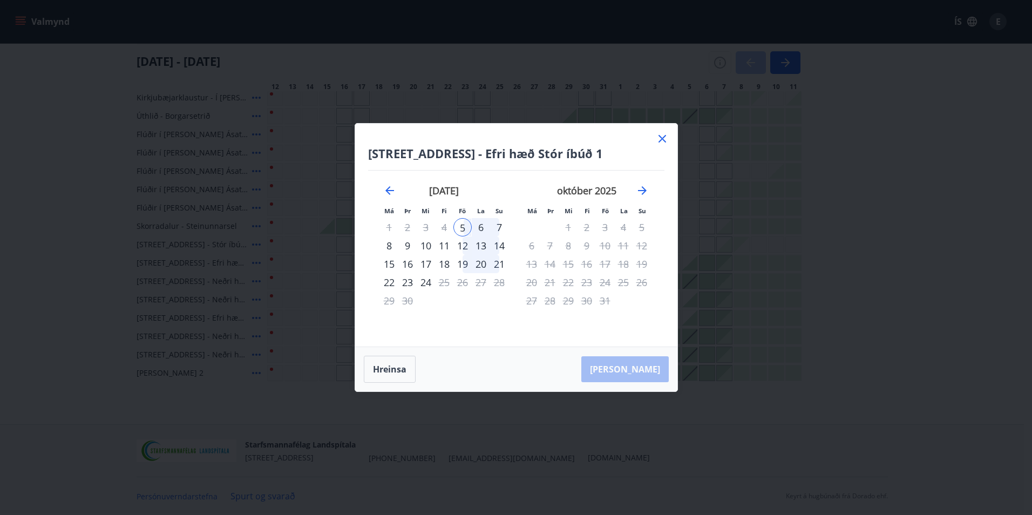
click at [663, 144] on icon at bounding box center [662, 138] width 13 height 13
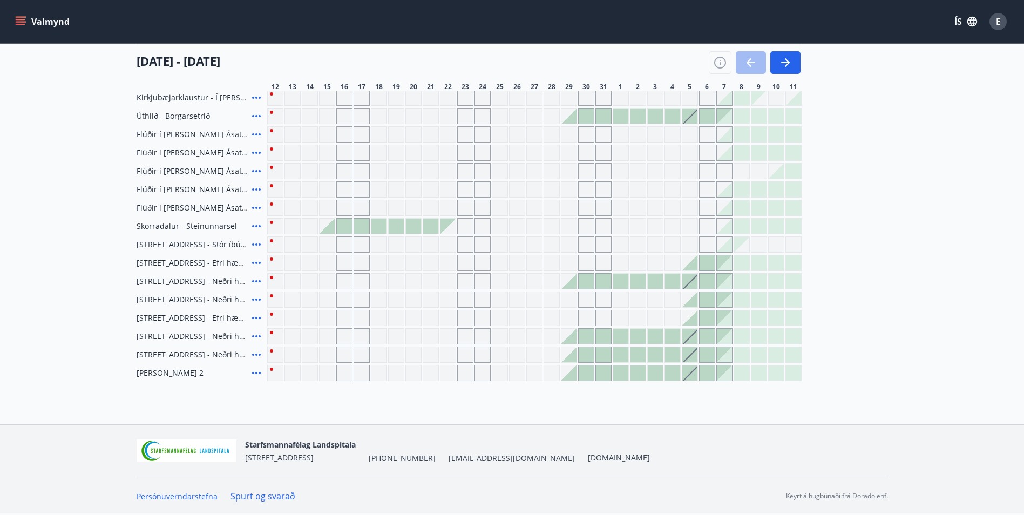
click at [663, 137] on div at bounding box center [534, 134] width 534 height 16
click at [254, 241] on icon at bounding box center [256, 244] width 13 height 13
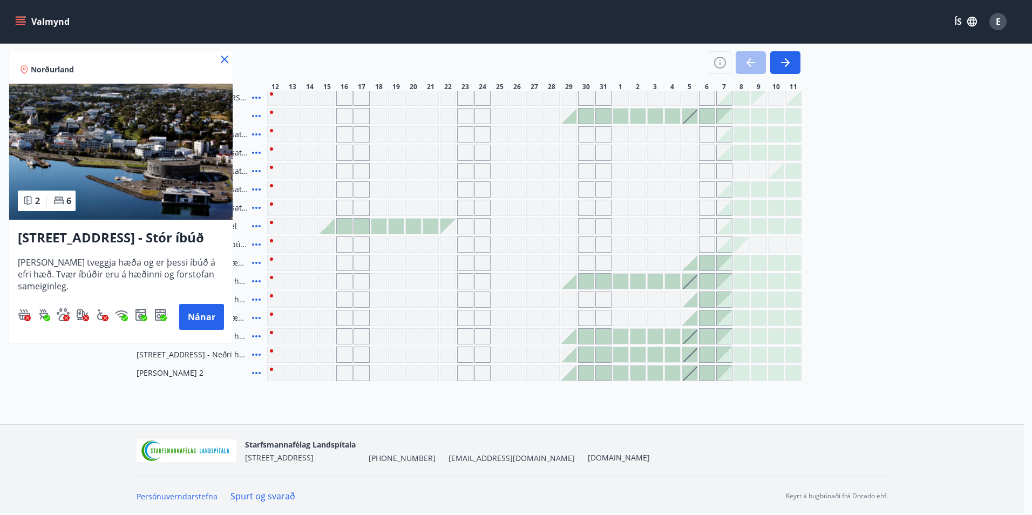
click at [82, 389] on div at bounding box center [516, 257] width 1032 height 515
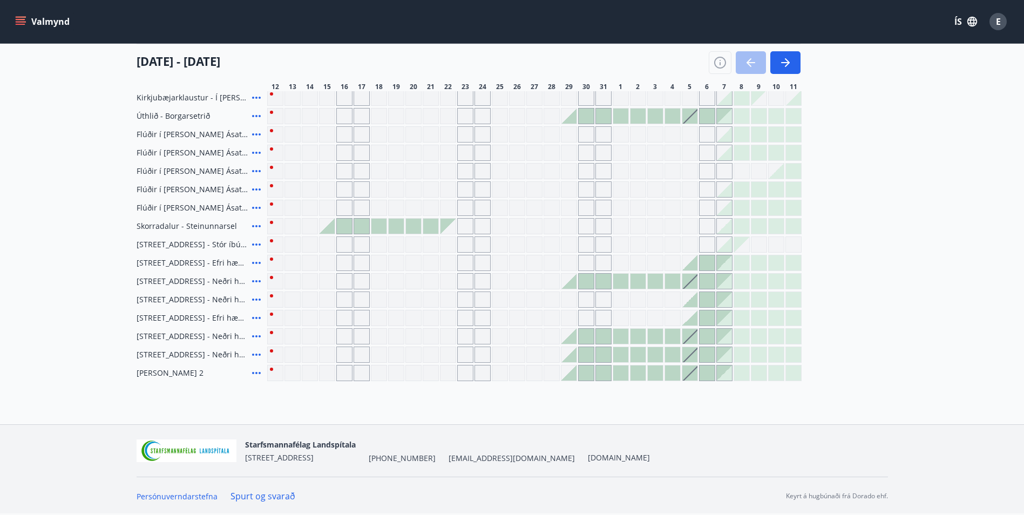
click at [730, 245] on div at bounding box center [724, 244] width 15 height 15
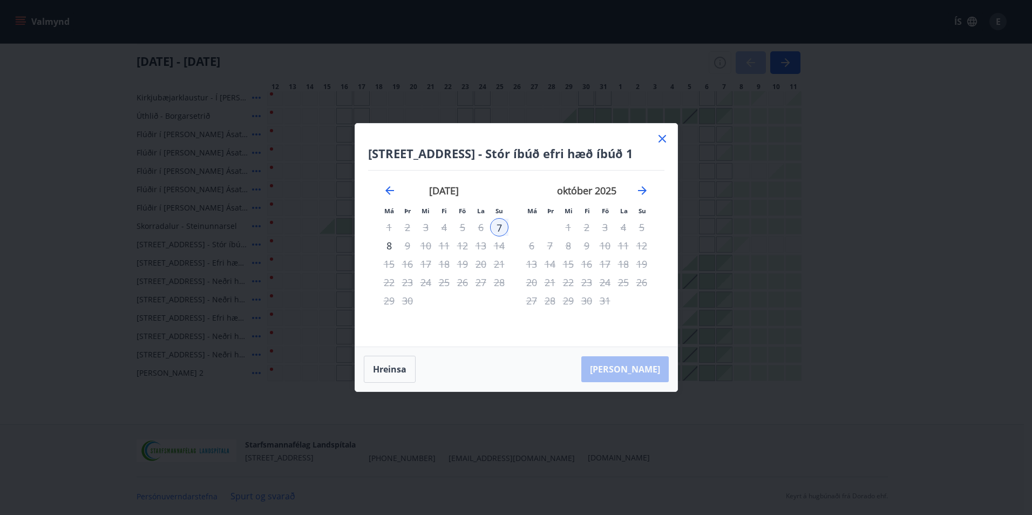
click at [660, 139] on icon at bounding box center [662, 138] width 13 height 13
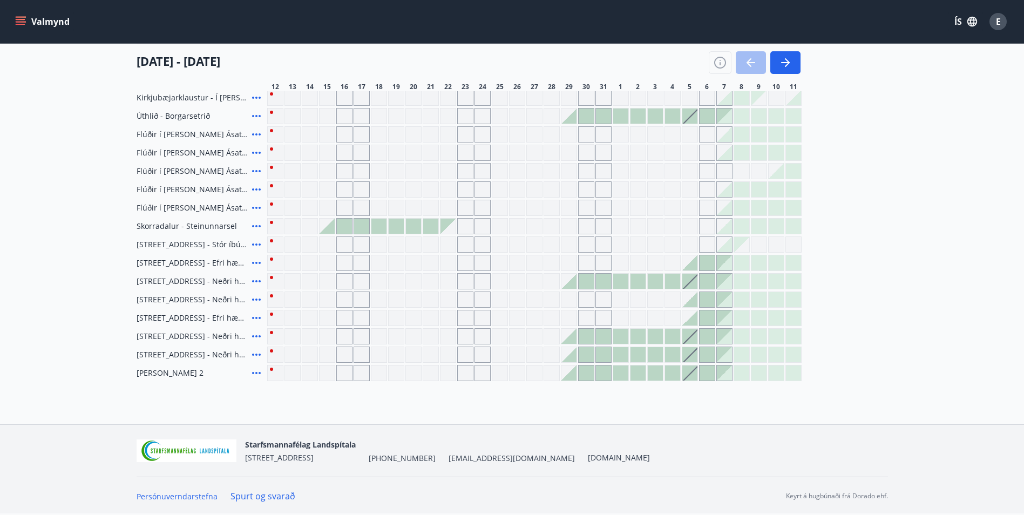
click at [693, 319] on div at bounding box center [689, 317] width 15 height 15
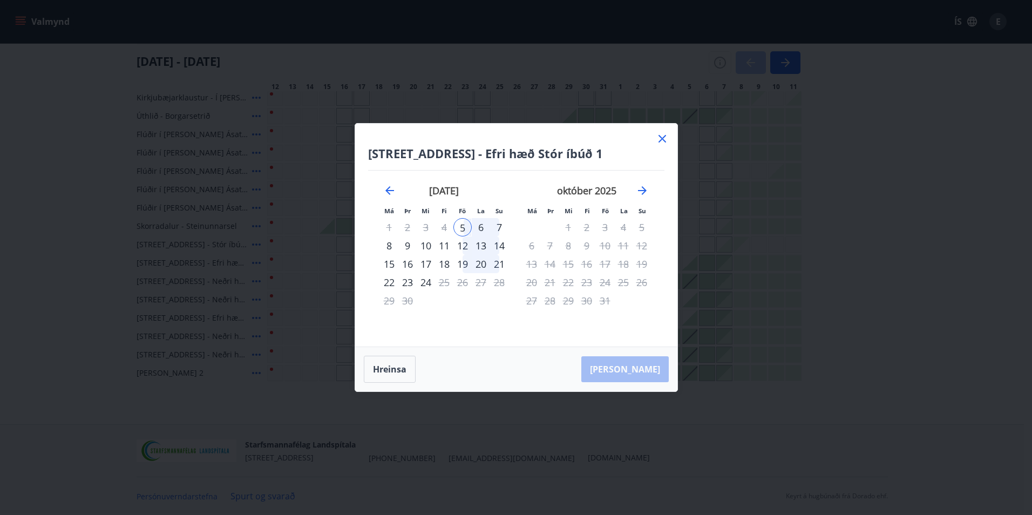
click at [667, 138] on icon at bounding box center [662, 138] width 13 height 13
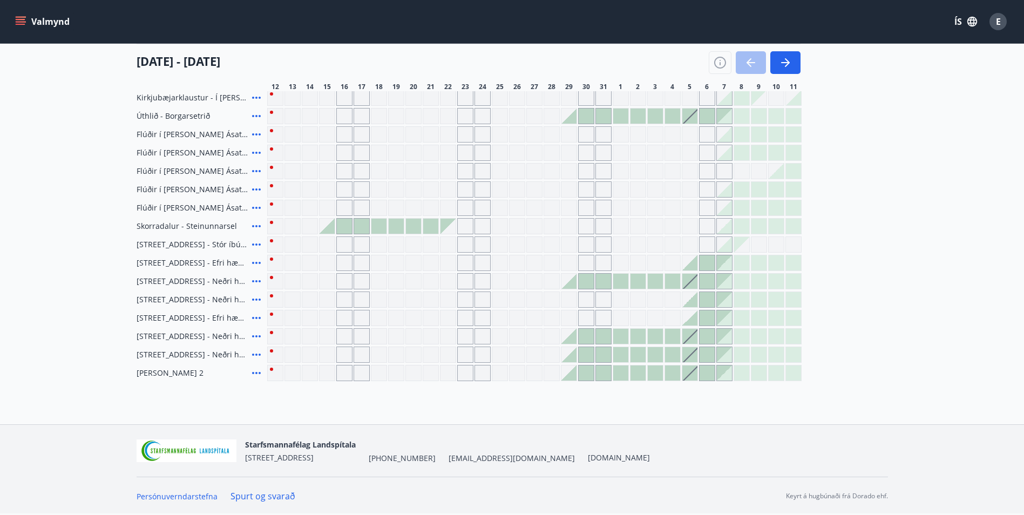
click at [252, 317] on icon at bounding box center [256, 317] width 13 height 13
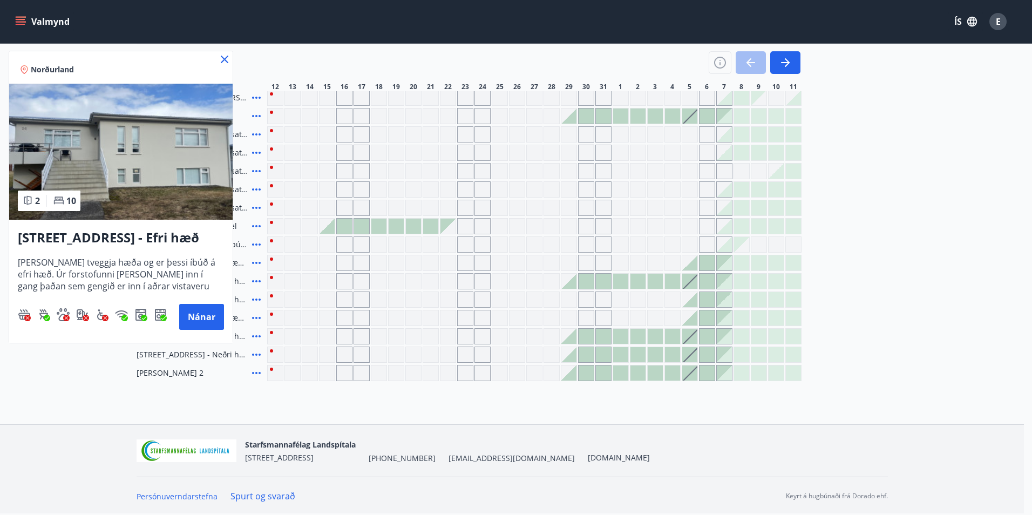
click at [158, 167] on img at bounding box center [121, 152] width 224 height 136
